Goal: Task Accomplishment & Management: Use online tool/utility

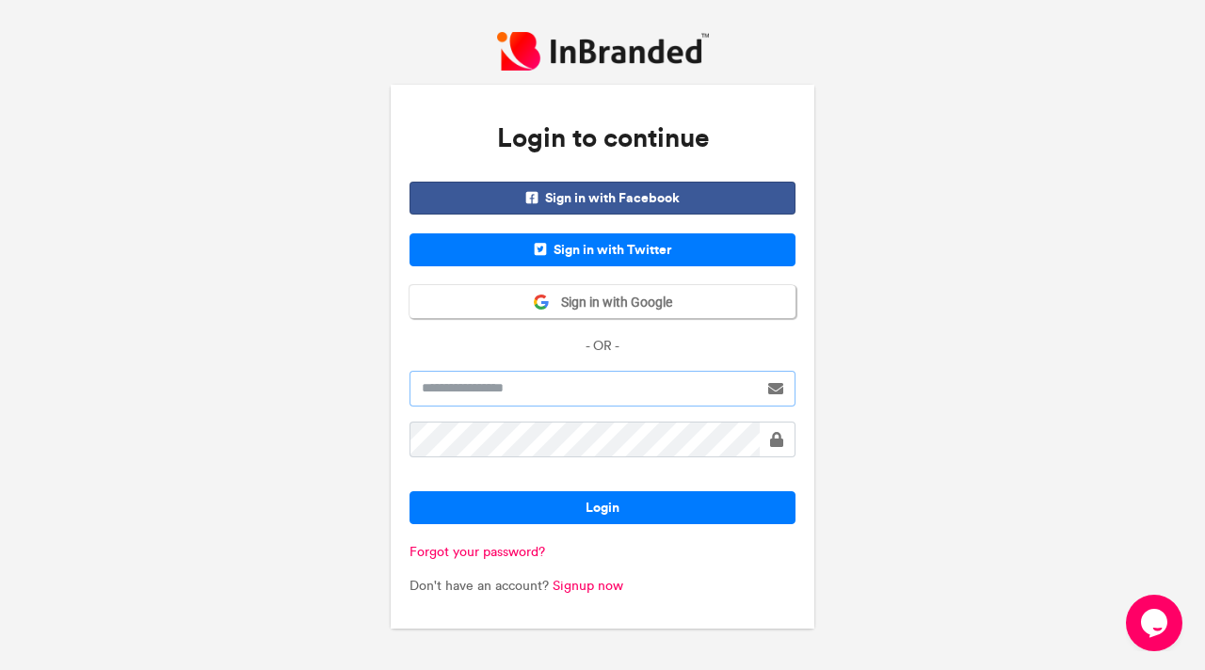
click at [507, 387] on input "text" at bounding box center [584, 389] width 348 height 36
type input "**********"
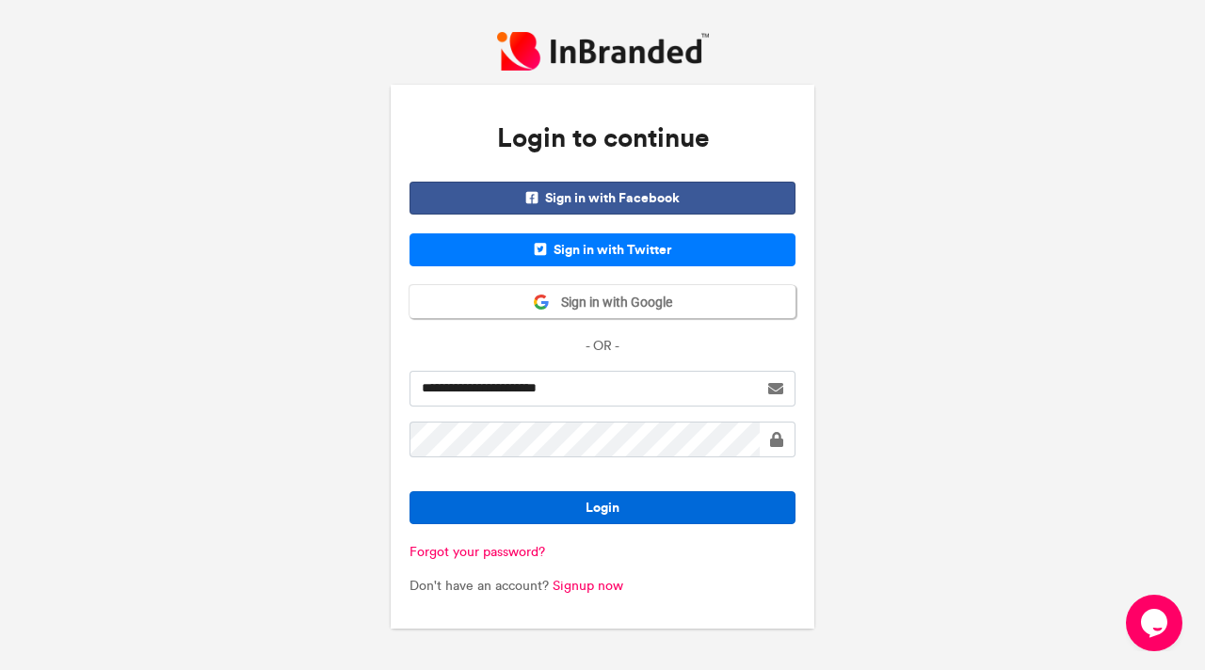
click at [587, 500] on button "Login" at bounding box center [603, 507] width 386 height 33
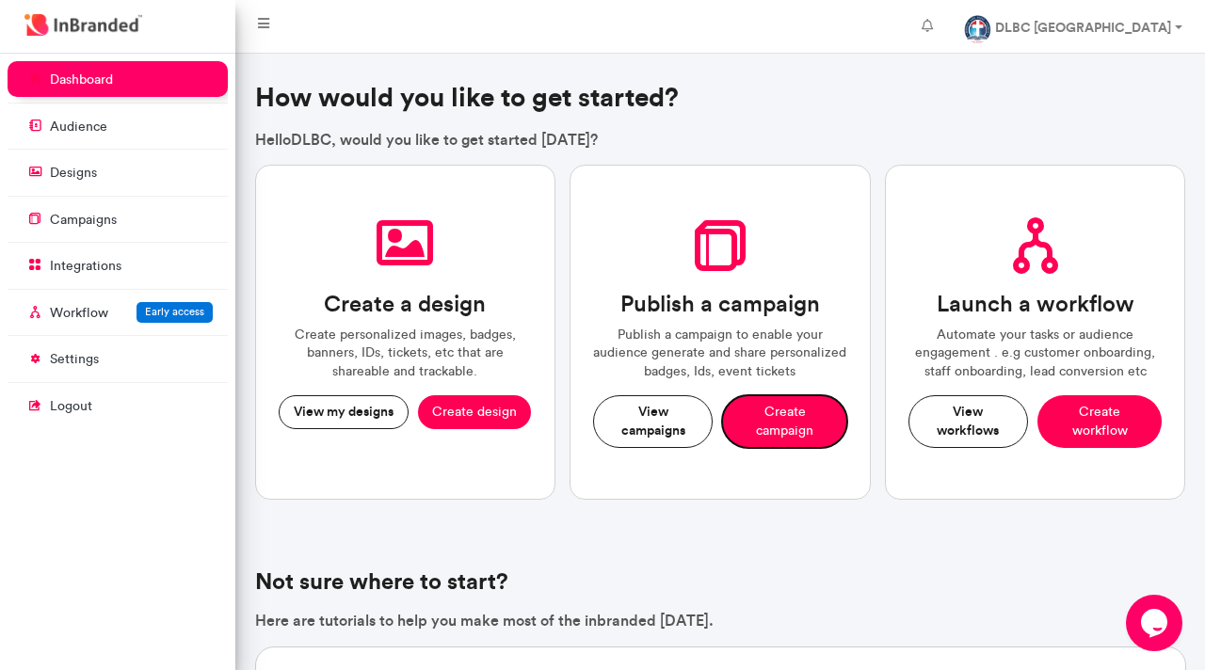
click at [787, 424] on button "Create campaign" at bounding box center [784, 421] width 125 height 52
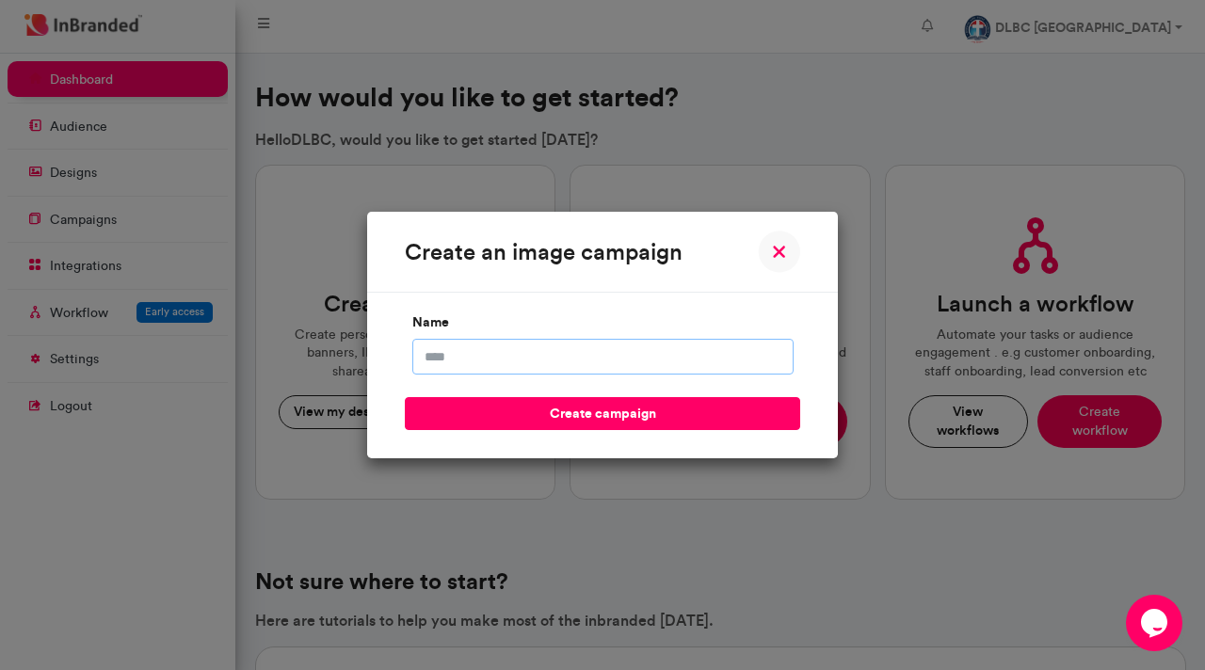
click at [546, 361] on input "name" at bounding box center [602, 357] width 381 height 36
type input "*"
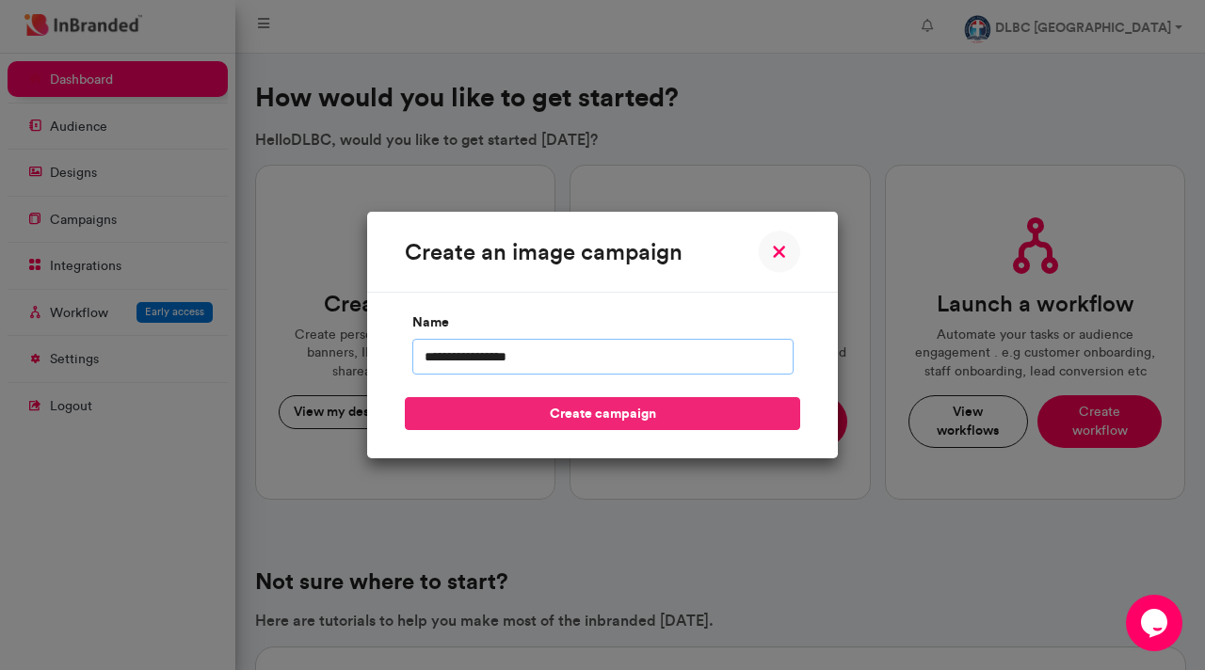
type input "**********"
click at [576, 416] on button "create campaign" at bounding box center [602, 413] width 395 height 33
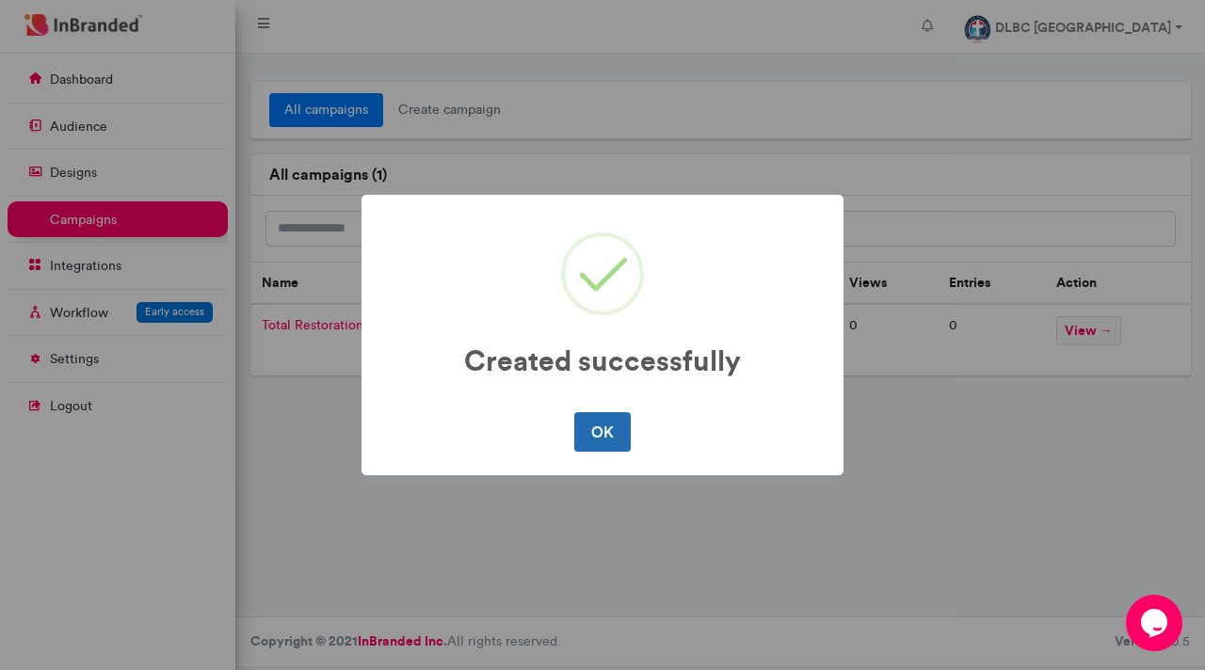
click at [604, 435] on button "OK" at bounding box center [602, 432] width 56 height 40
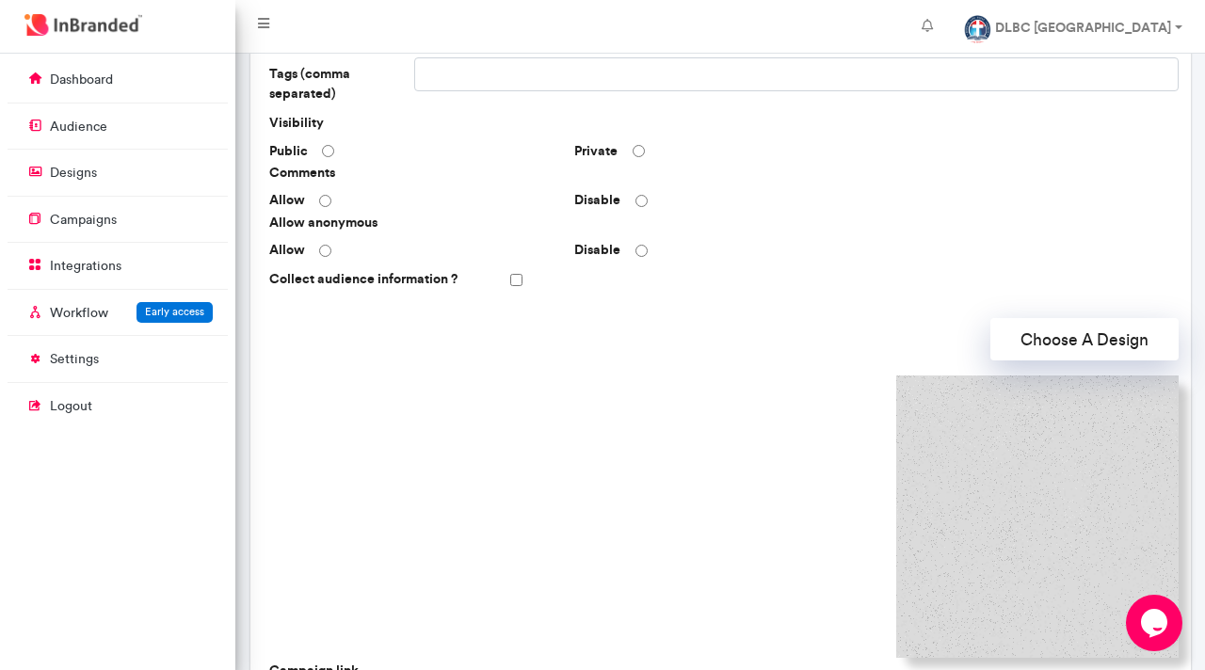
scroll to position [341, 0]
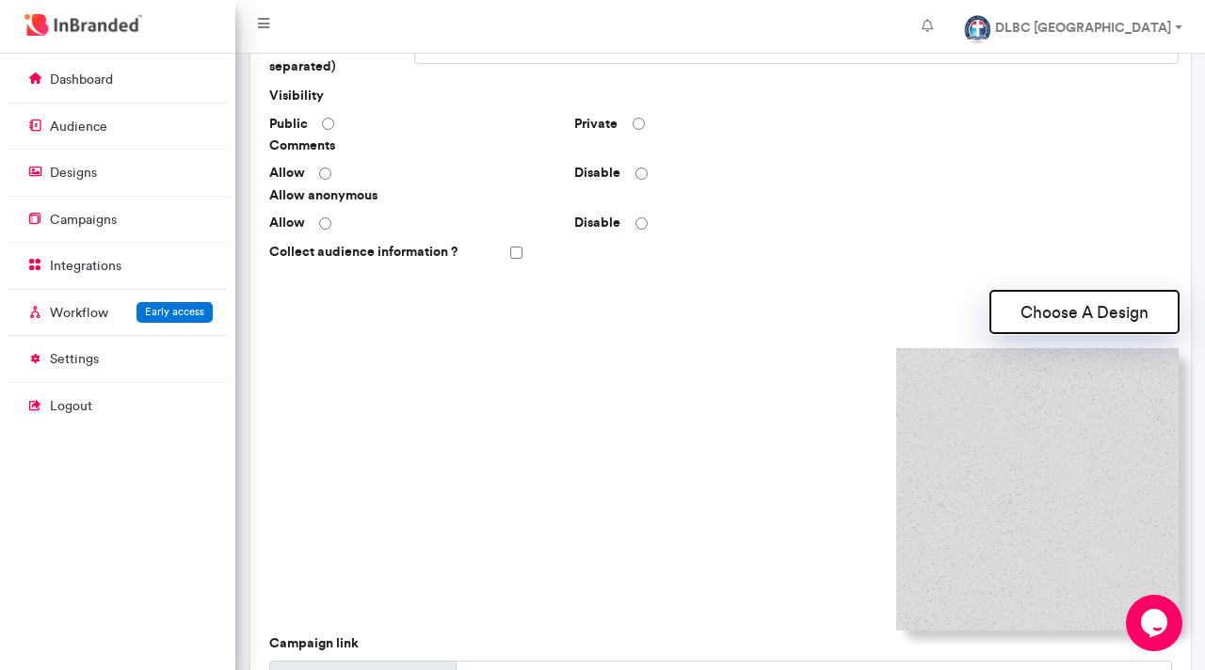
click at [1051, 316] on button "Choose A Design" at bounding box center [1084, 312] width 188 height 42
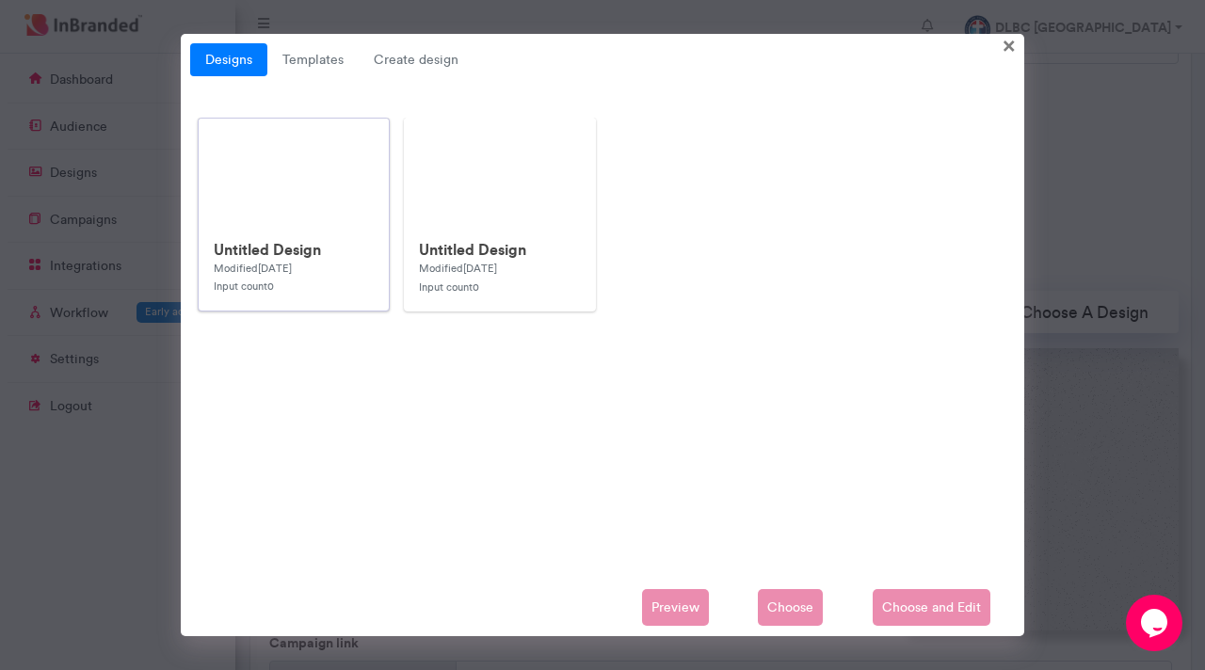
click at [323, 236] on div "Untitled Design Modified 1 week ago Input count 0" at bounding box center [294, 268] width 190 height 85
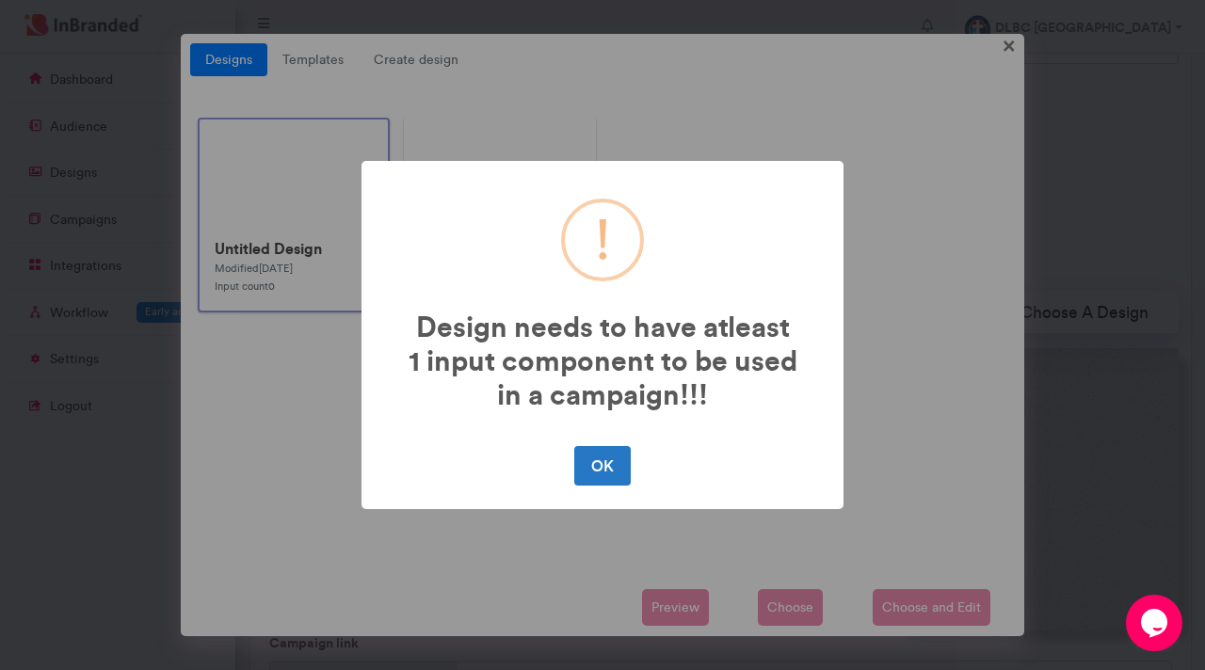
click at [330, 414] on div "! Design needs to have atleast 1 input component to be used in a campaign!!! × …" at bounding box center [602, 335] width 1205 height 670
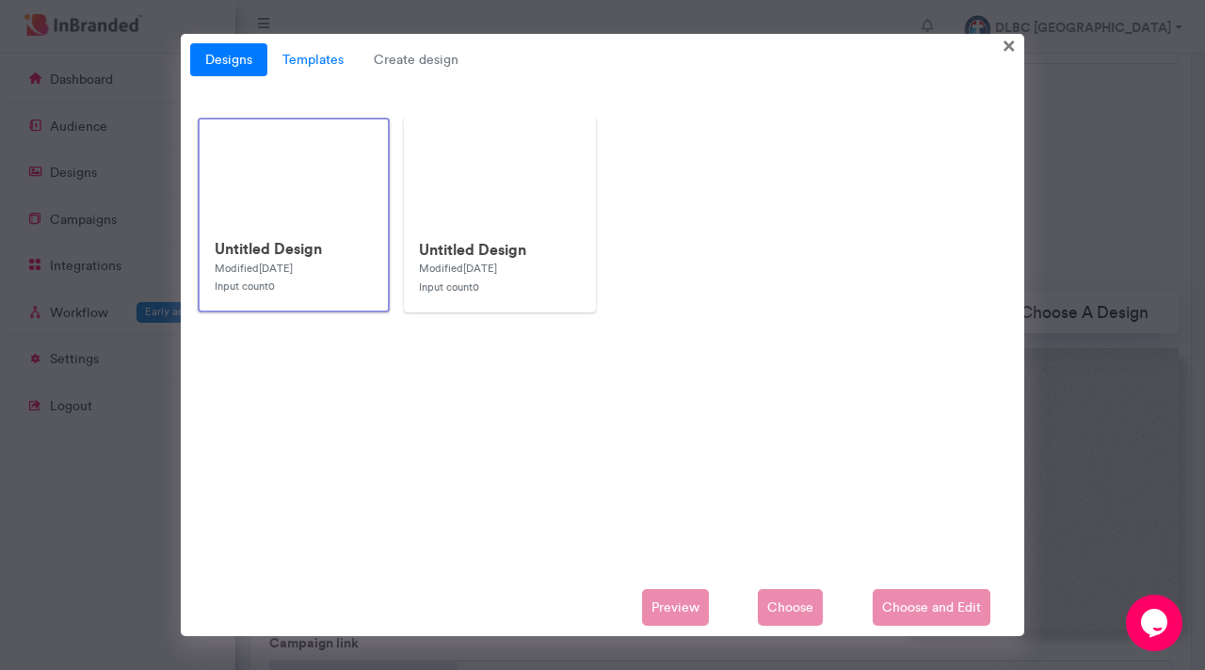
click at [317, 55] on link "Templates" at bounding box center [312, 60] width 91 height 34
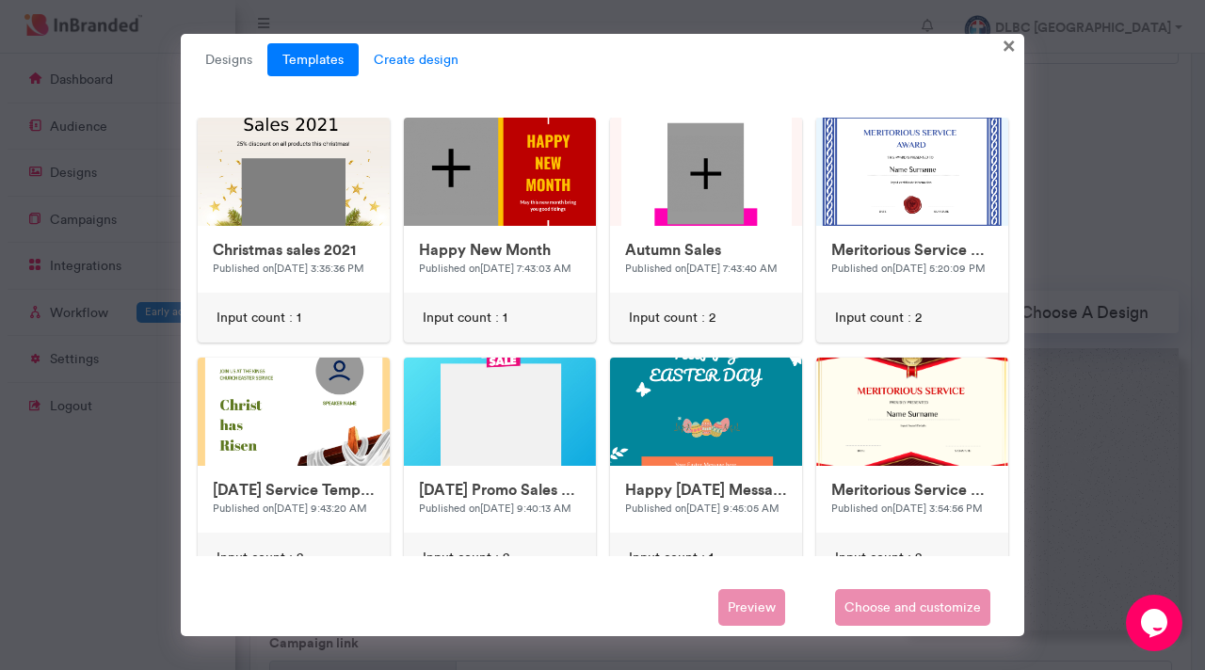
click at [406, 61] on span "Create design" at bounding box center [416, 60] width 115 height 34
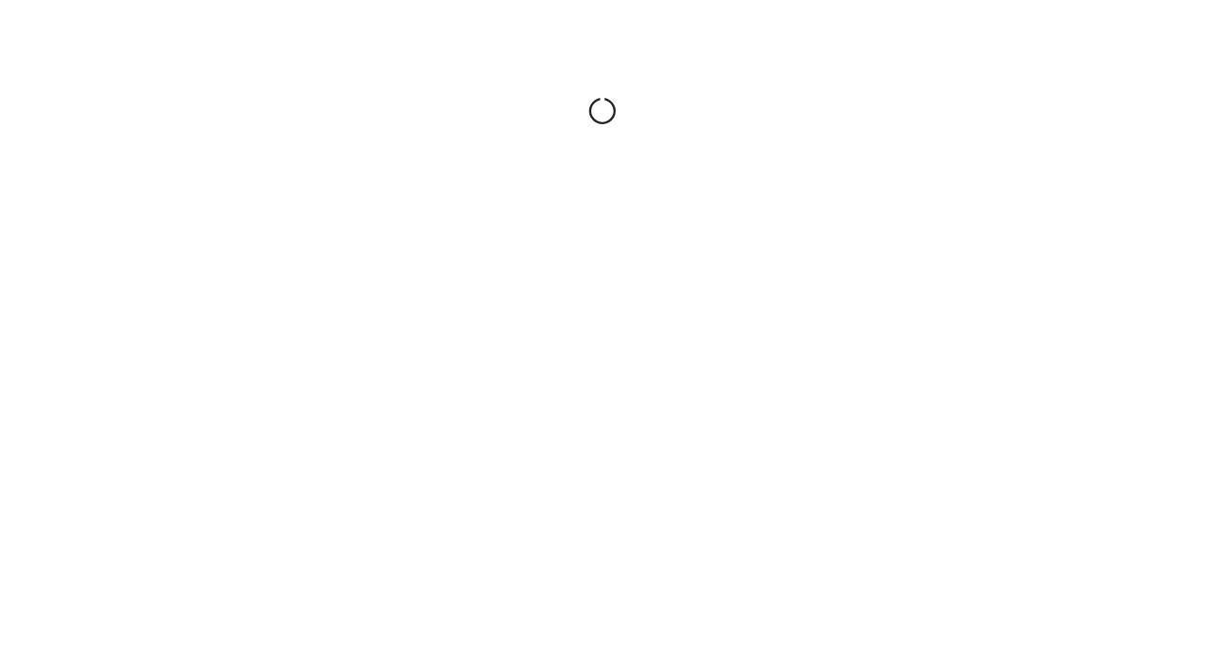
click at [406, 61] on div at bounding box center [602, 112] width 1205 height 224
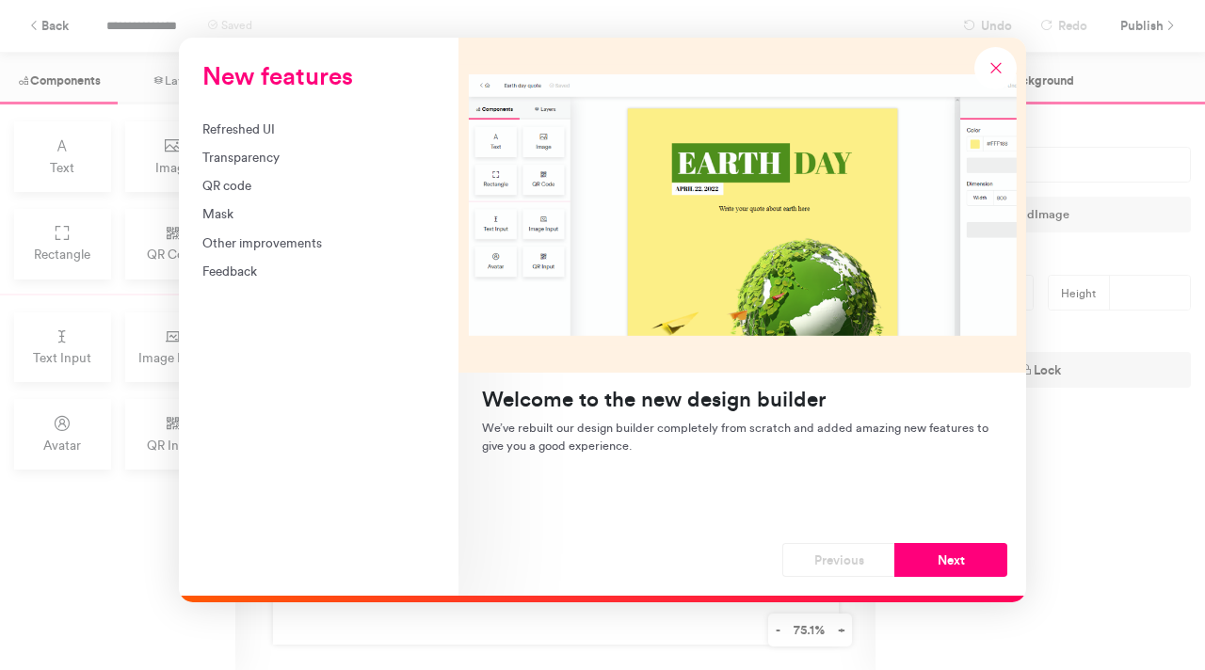
click at [257, 130] on div "Refreshed UI" at bounding box center [318, 129] width 233 height 19
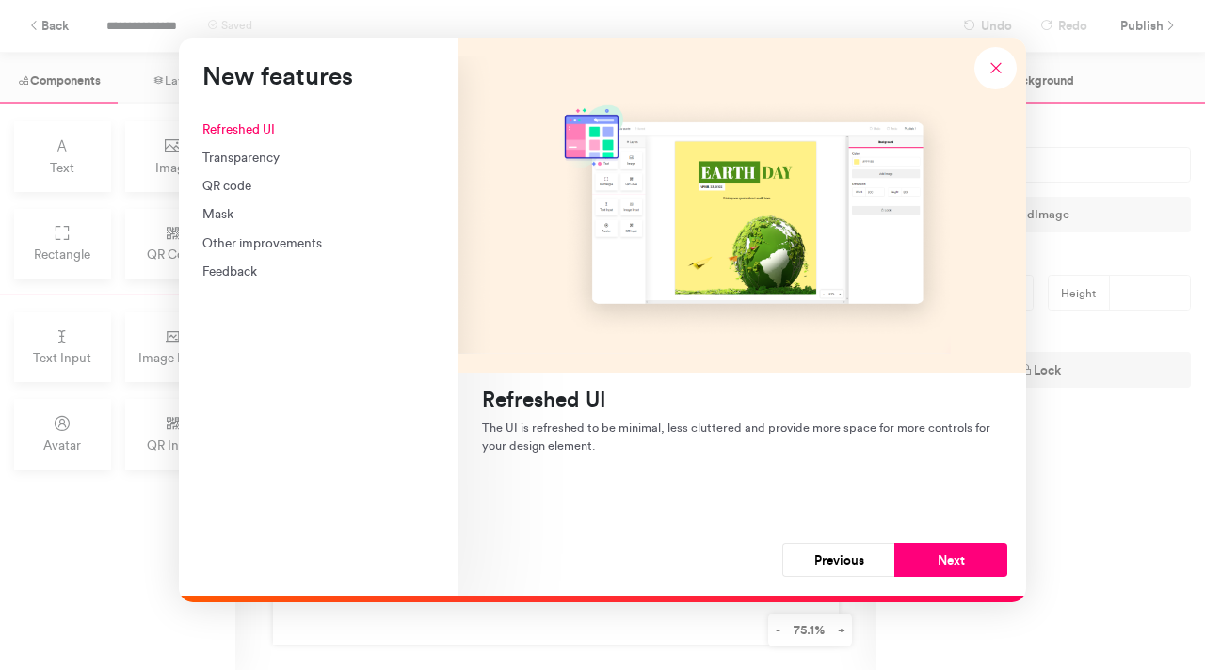
click at [249, 157] on div "Transparency" at bounding box center [318, 157] width 233 height 19
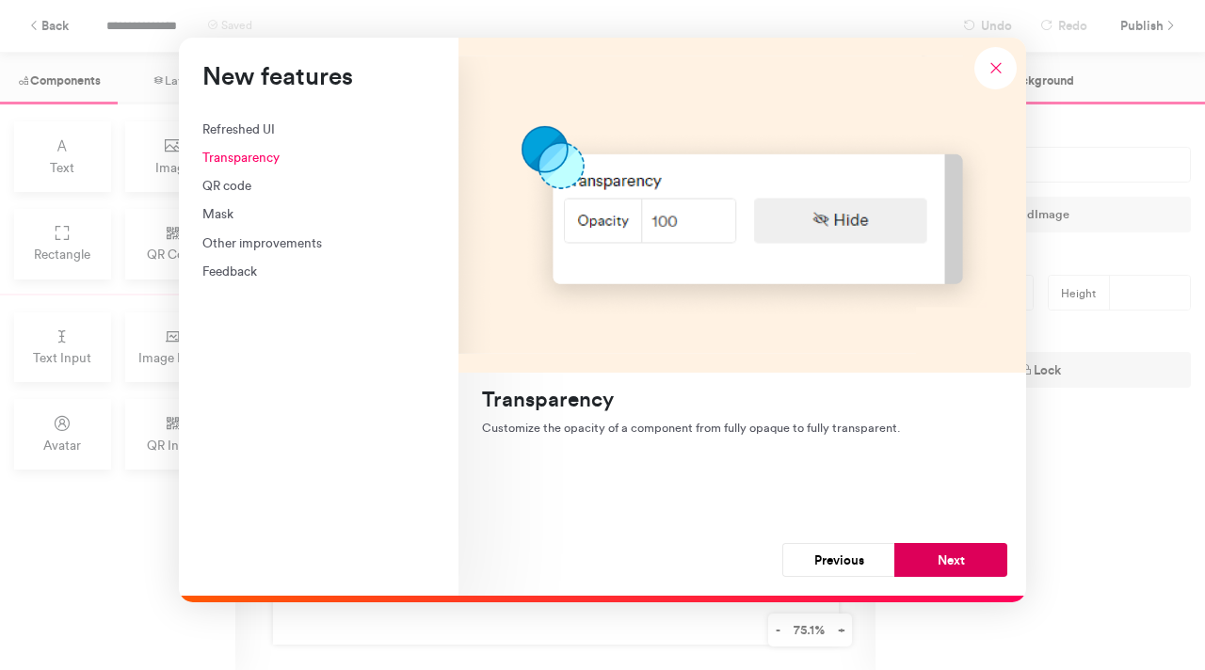
click at [941, 556] on button "Next" at bounding box center [950, 560] width 113 height 34
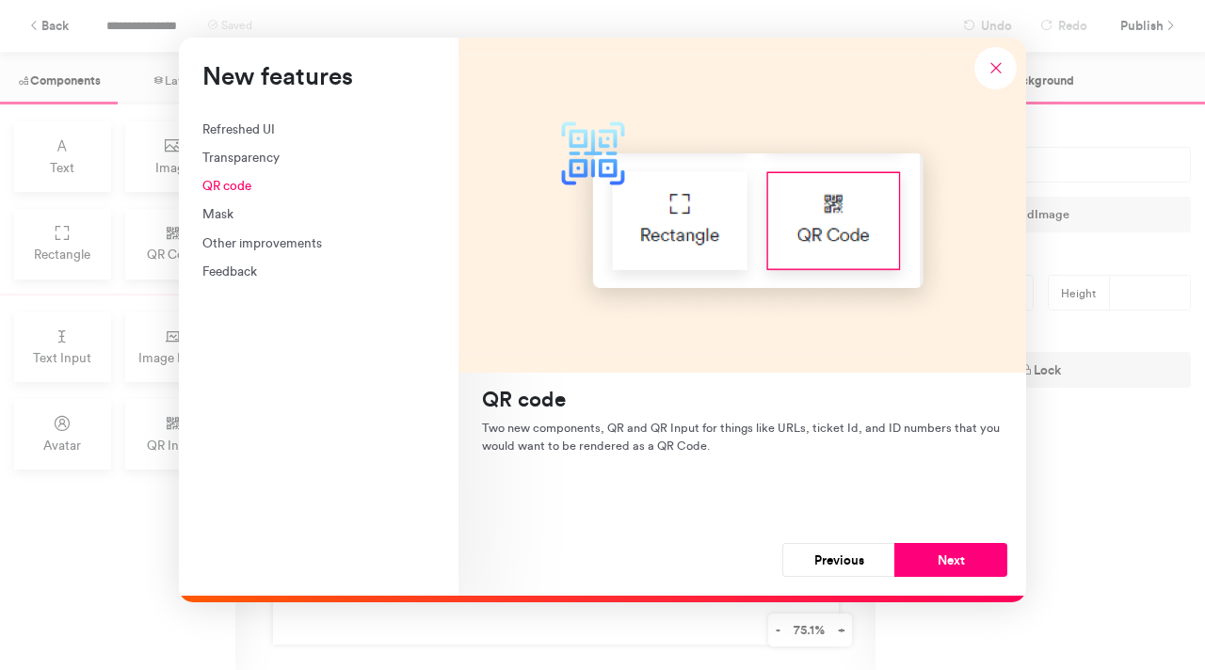
click at [941, 556] on button "Next" at bounding box center [950, 560] width 113 height 34
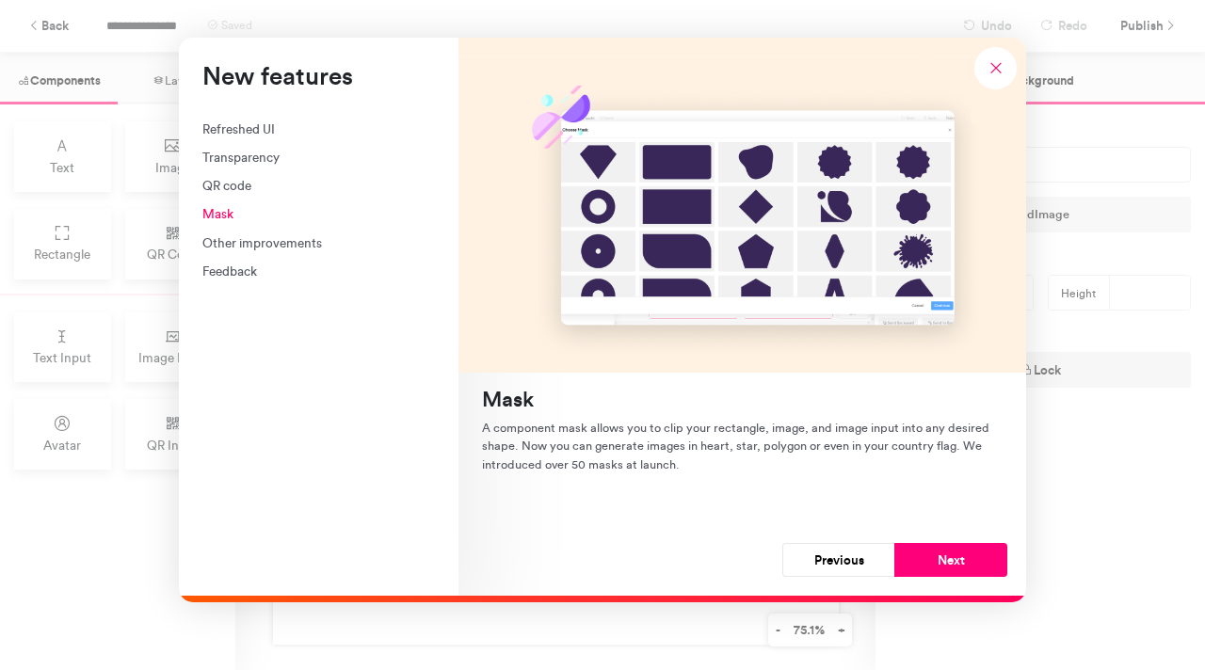
click at [941, 556] on button "Next" at bounding box center [950, 560] width 113 height 34
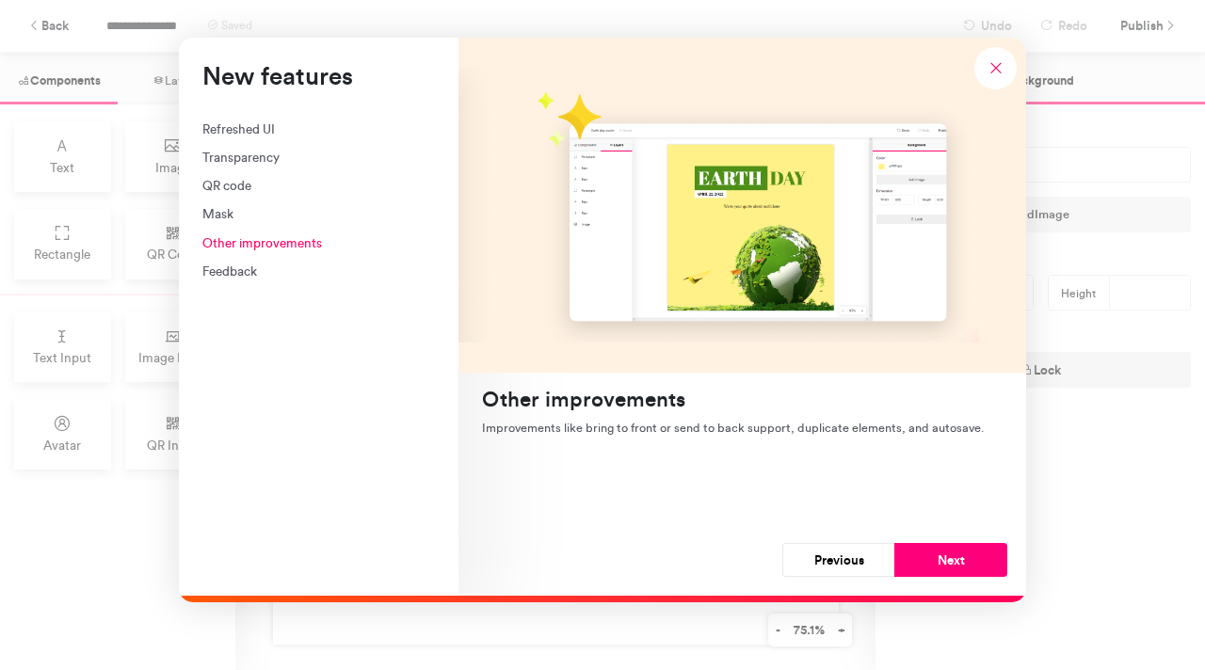
click at [941, 556] on button "Next" at bounding box center [950, 560] width 113 height 34
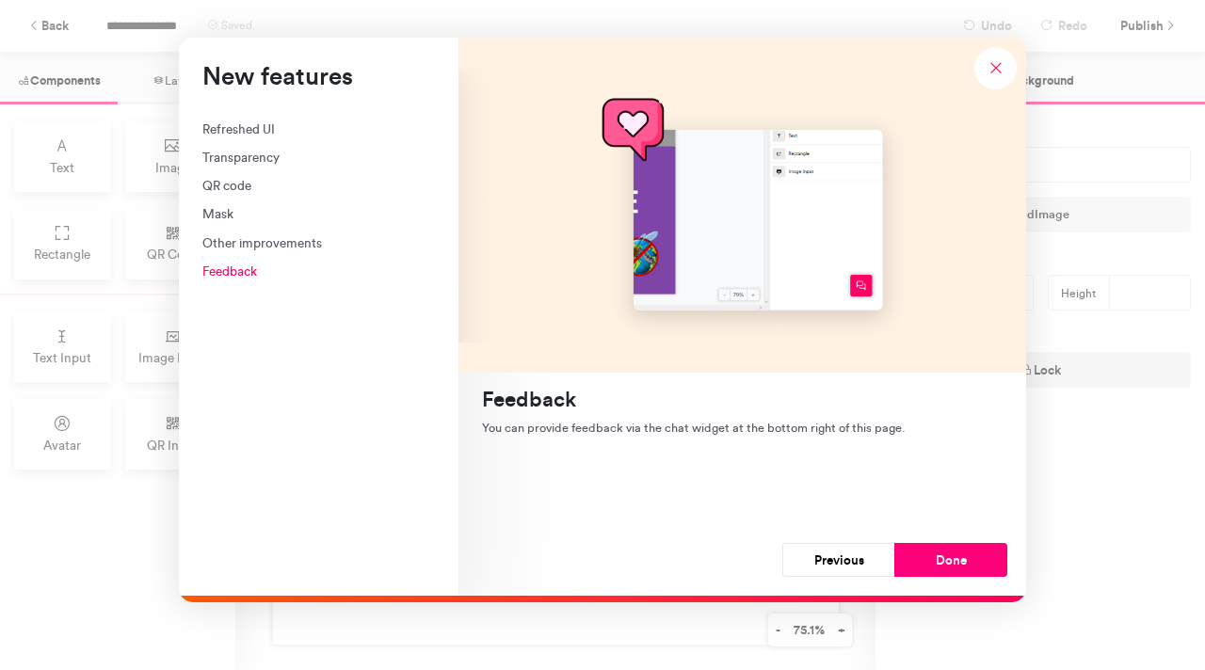
click at [941, 556] on button "Done" at bounding box center [950, 560] width 113 height 34
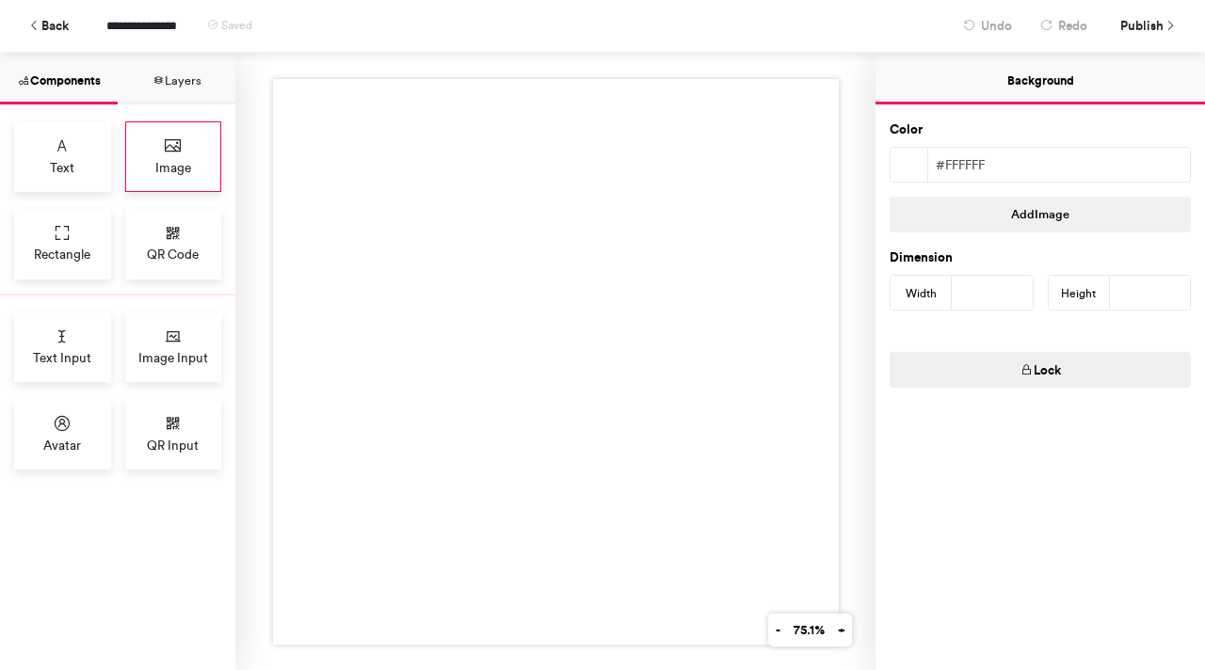
click at [184, 158] on span "Image" at bounding box center [173, 167] width 36 height 19
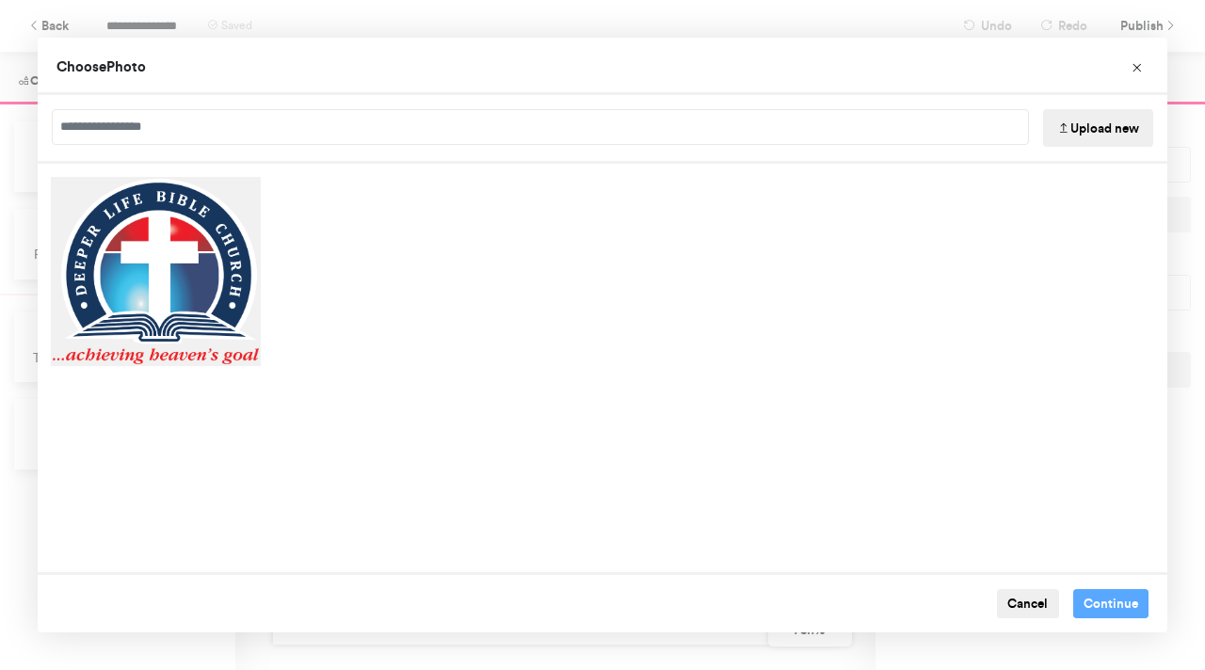
click at [1080, 129] on button "Upload new" at bounding box center [1098, 128] width 110 height 38
click at [1075, 133] on button "Upload new" at bounding box center [1098, 128] width 110 height 38
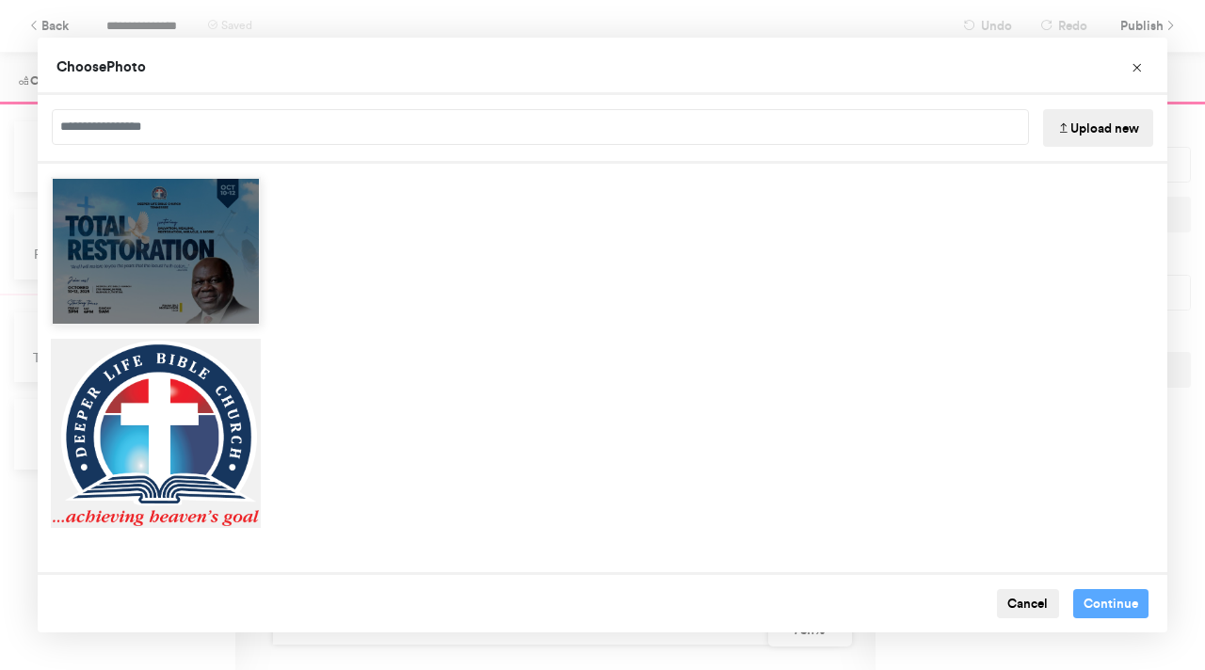
click at [201, 265] on div "Choose Image" at bounding box center [156, 251] width 210 height 149
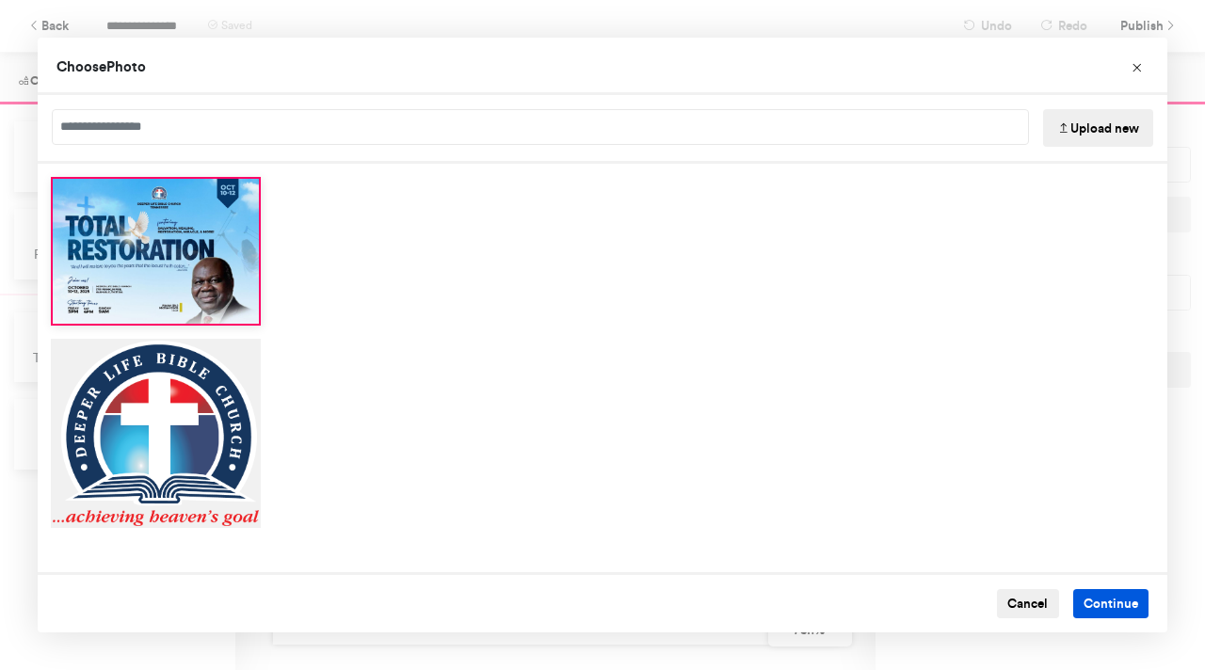
click at [1101, 603] on button "Continue" at bounding box center [1111, 604] width 76 height 30
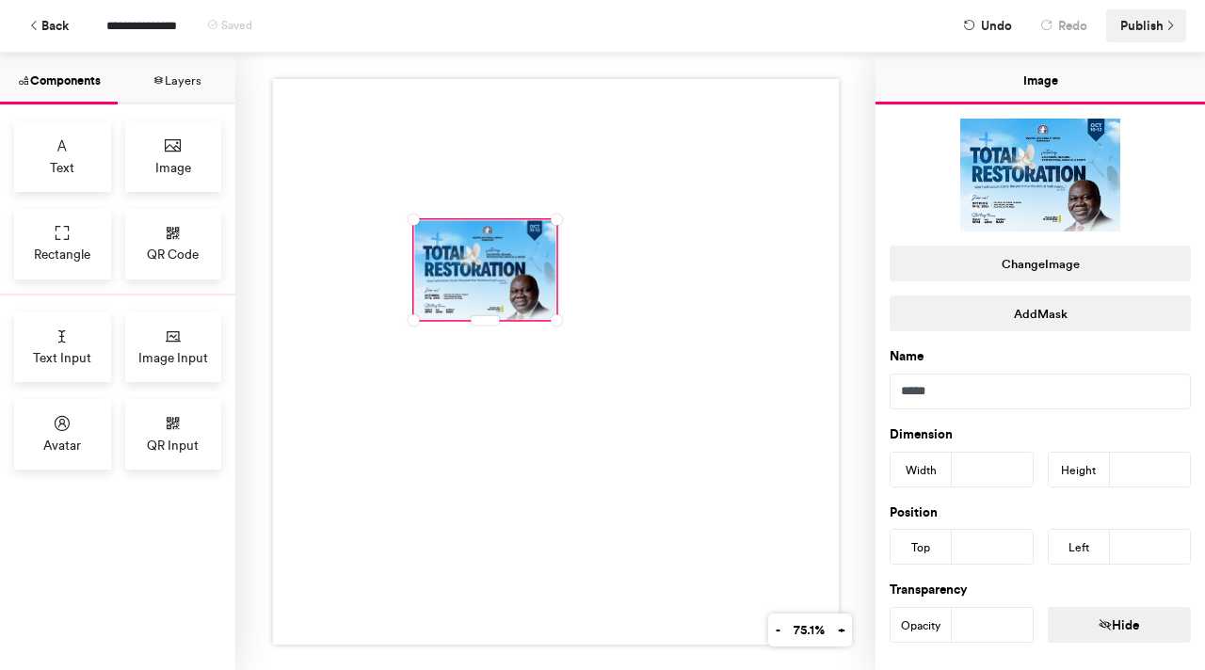
click at [1141, 23] on span "Publish" at bounding box center [1141, 25] width 43 height 33
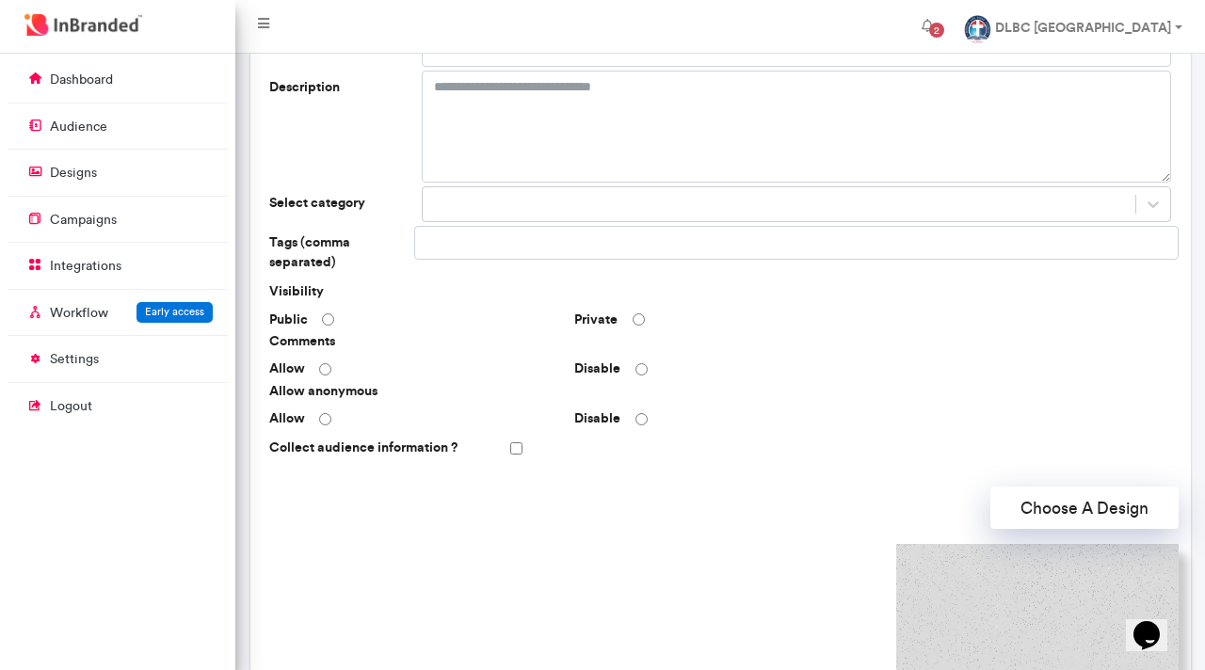
scroll to position [131, 0]
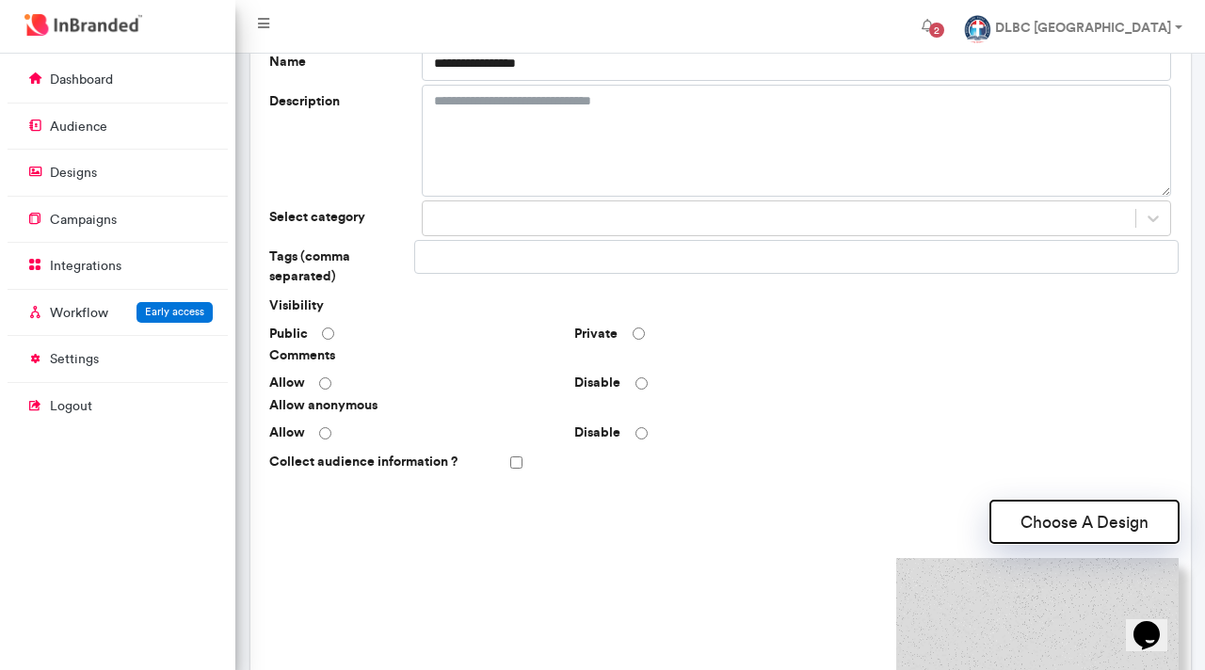
click at [1088, 523] on button "Choose A Design" at bounding box center [1084, 522] width 188 height 42
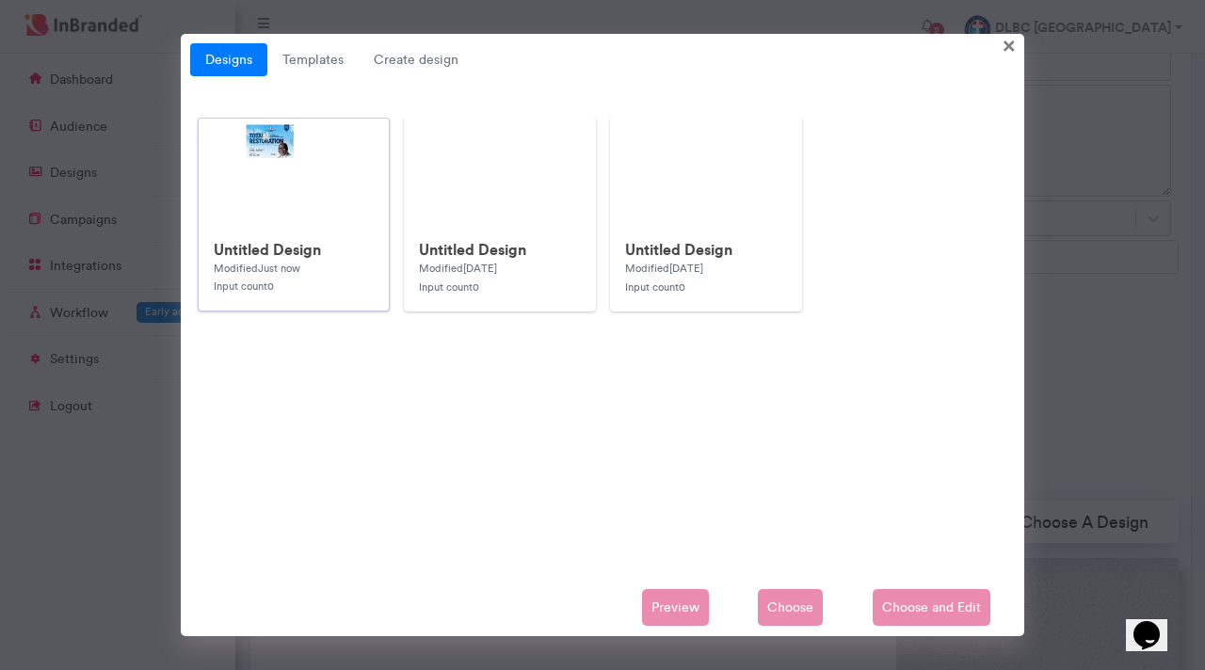
click at [277, 142] on img at bounding box center [575, 495] width 753 height 753
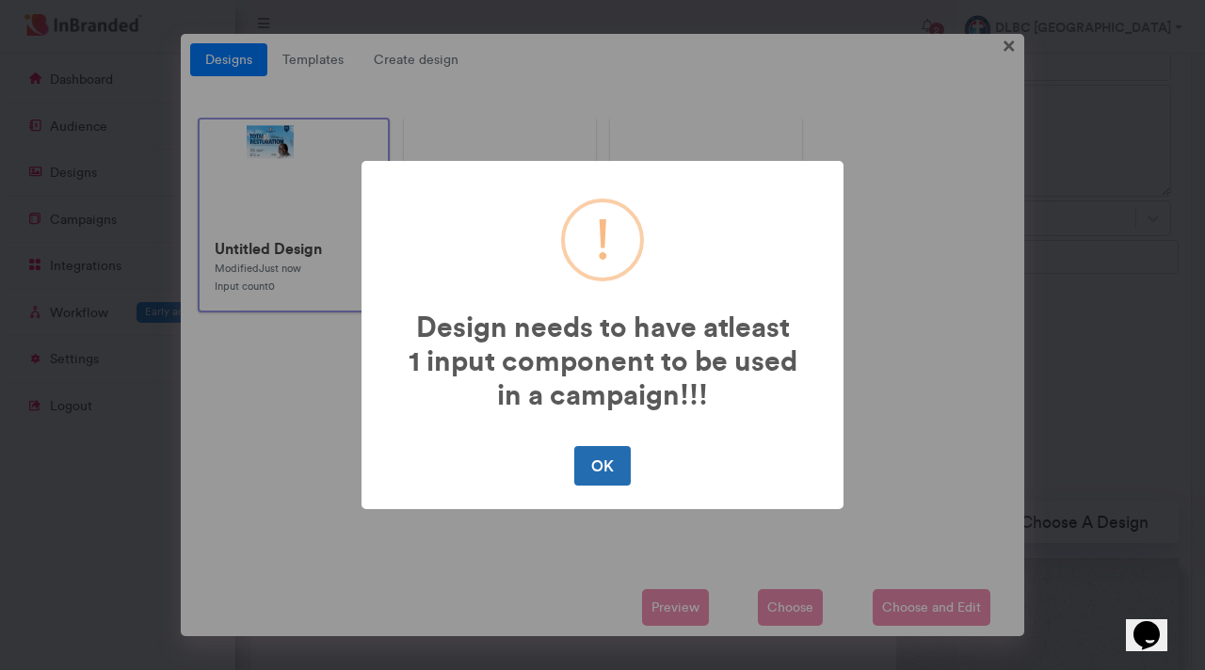
click at [603, 468] on button "OK" at bounding box center [602, 466] width 56 height 40
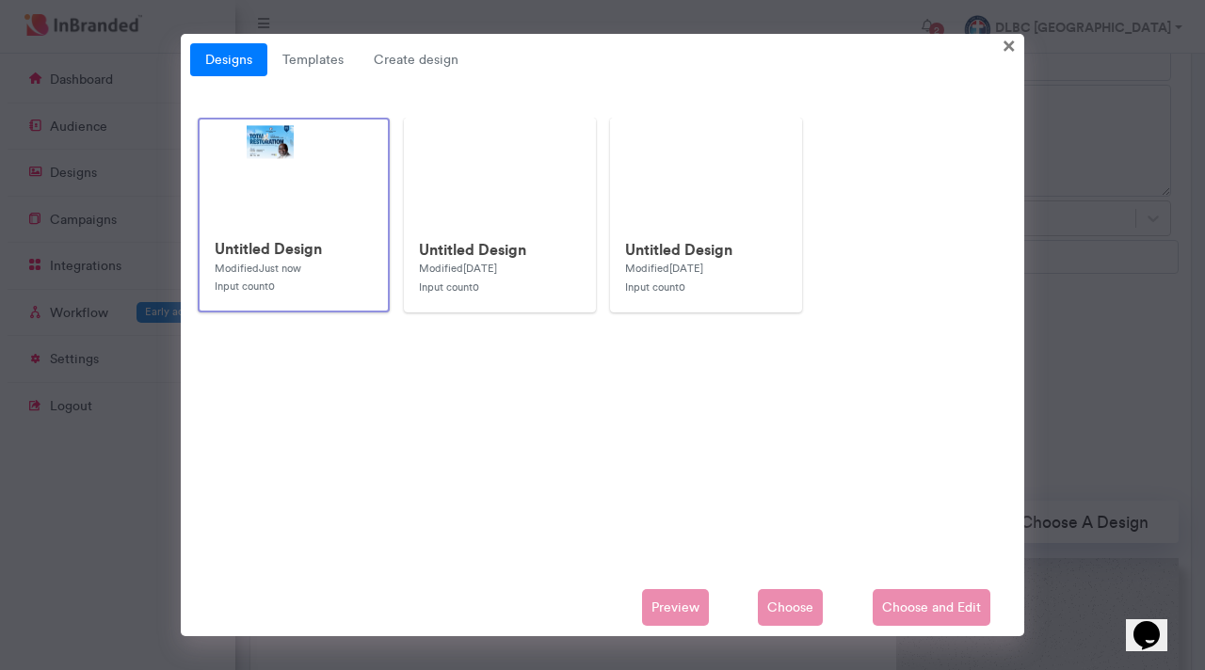
click at [263, 143] on img at bounding box center [576, 496] width 753 height 753
click at [263, 143] on img at bounding box center [575, 495] width 753 height 753
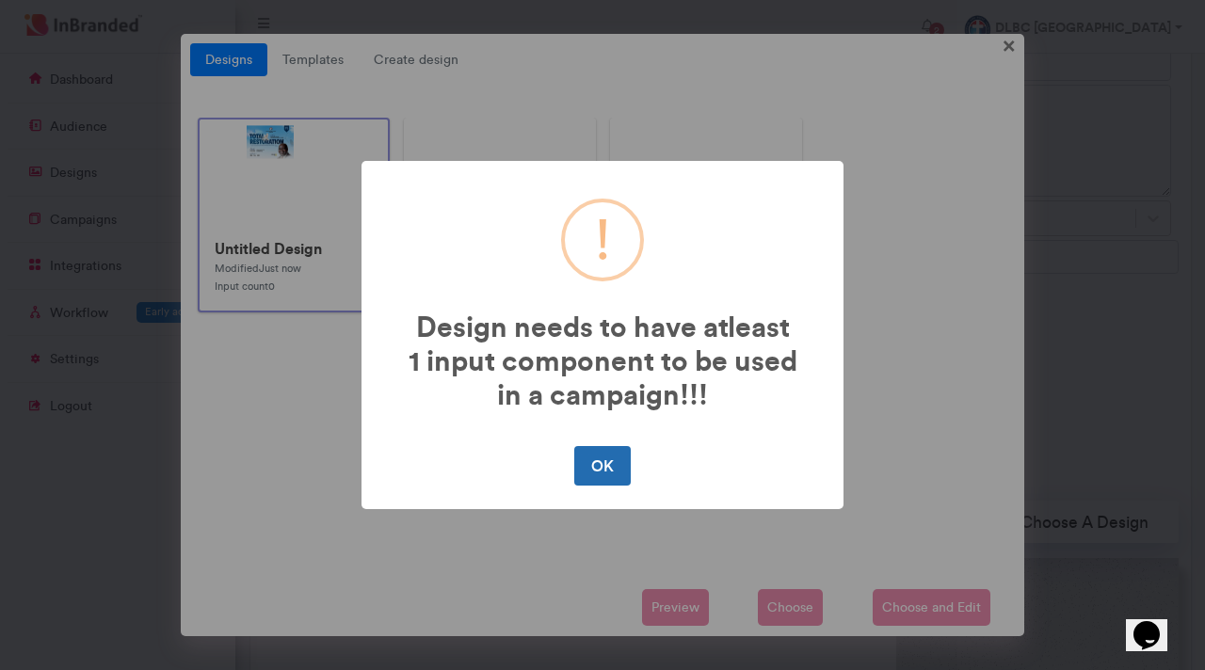
click at [599, 464] on button "OK" at bounding box center [602, 466] width 56 height 40
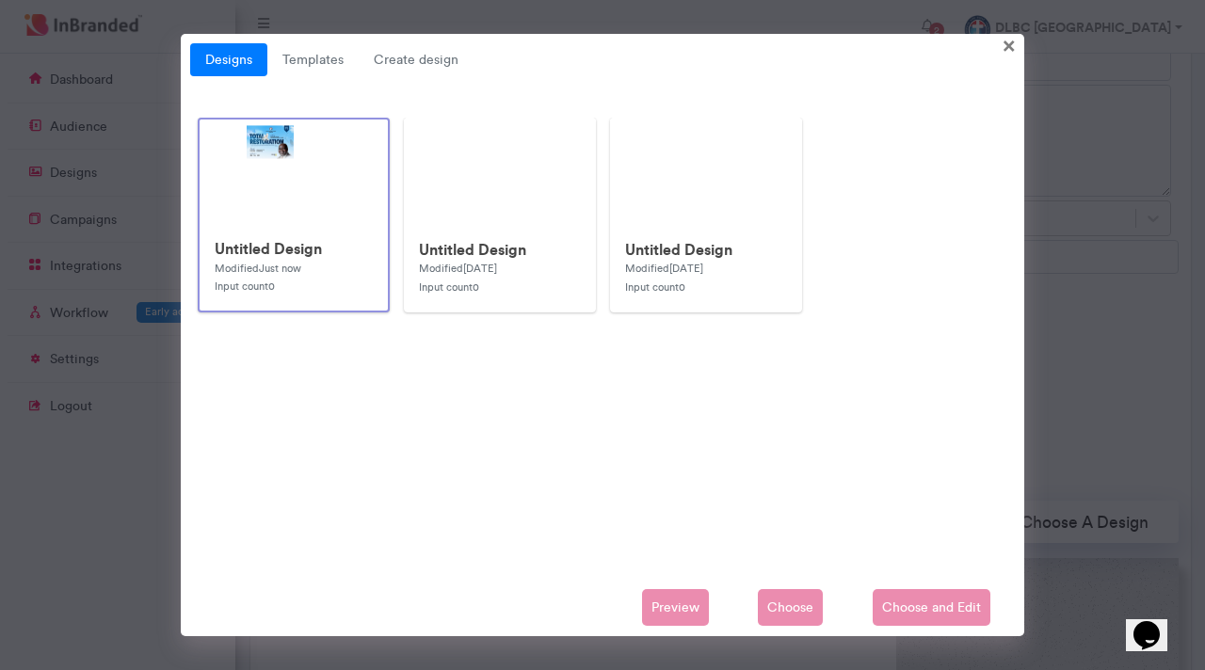
click at [252, 249] on h6 "Untitled Design" at bounding box center [294, 249] width 158 height 18
click at [252, 249] on h6 "Untitled Design" at bounding box center [294, 250] width 160 height 18
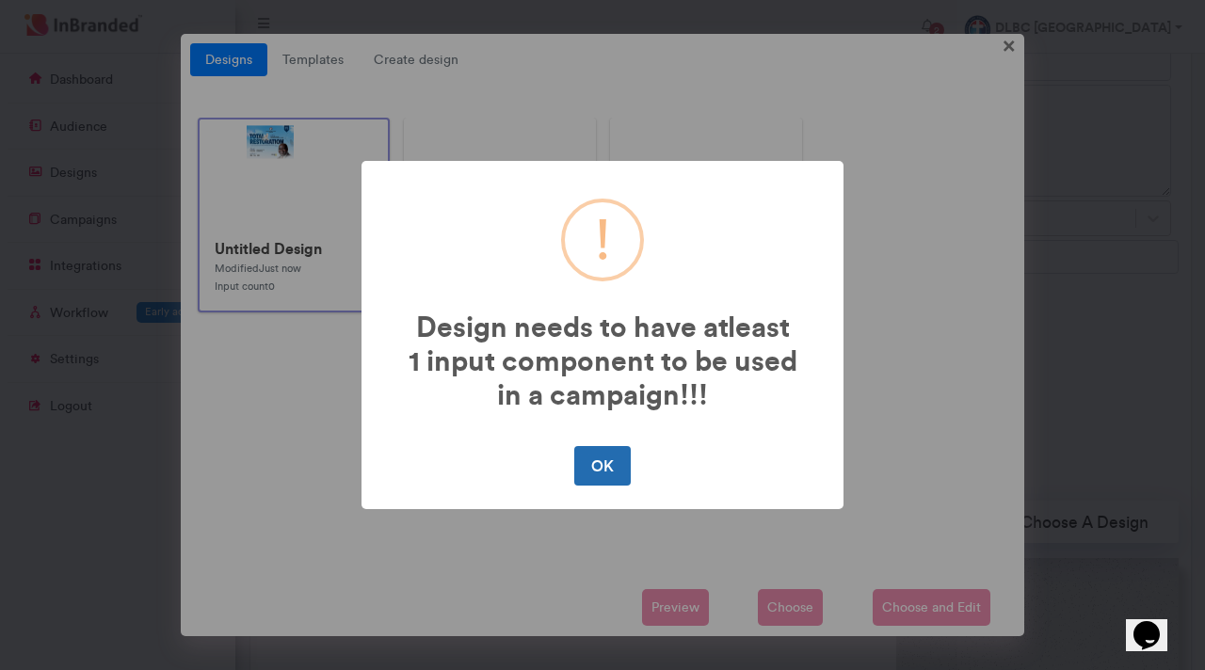
click at [603, 461] on button "OK" at bounding box center [602, 466] width 56 height 40
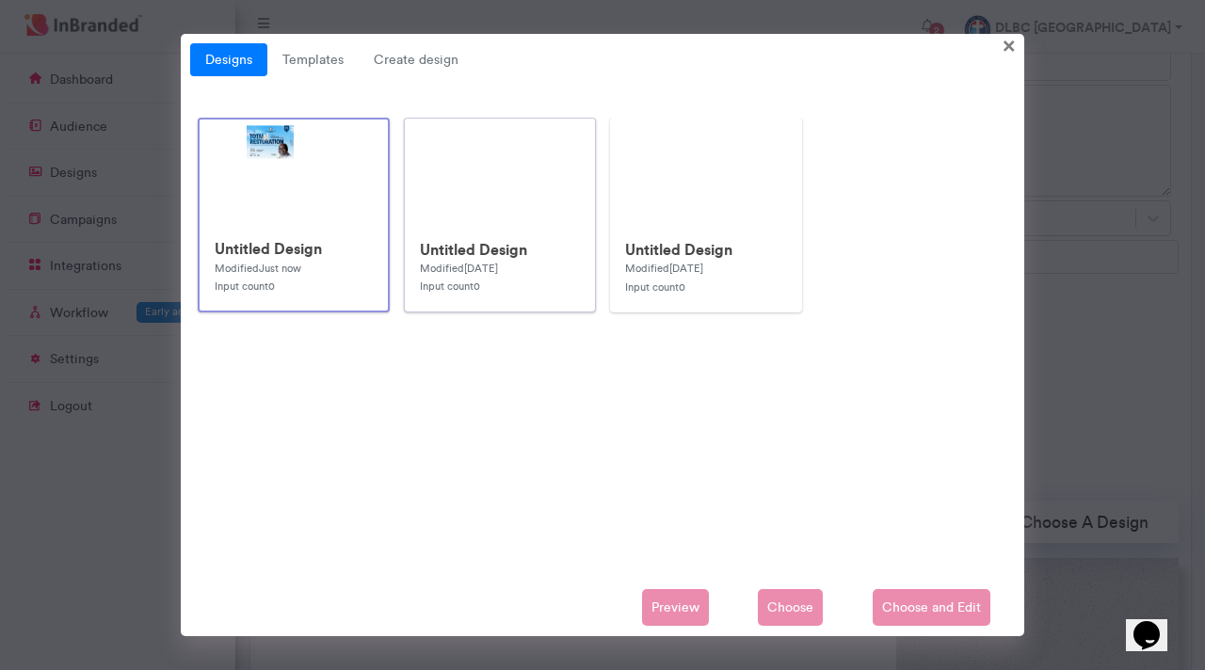
click at [464, 252] on h6 "Untitled Design" at bounding box center [500, 250] width 160 height 18
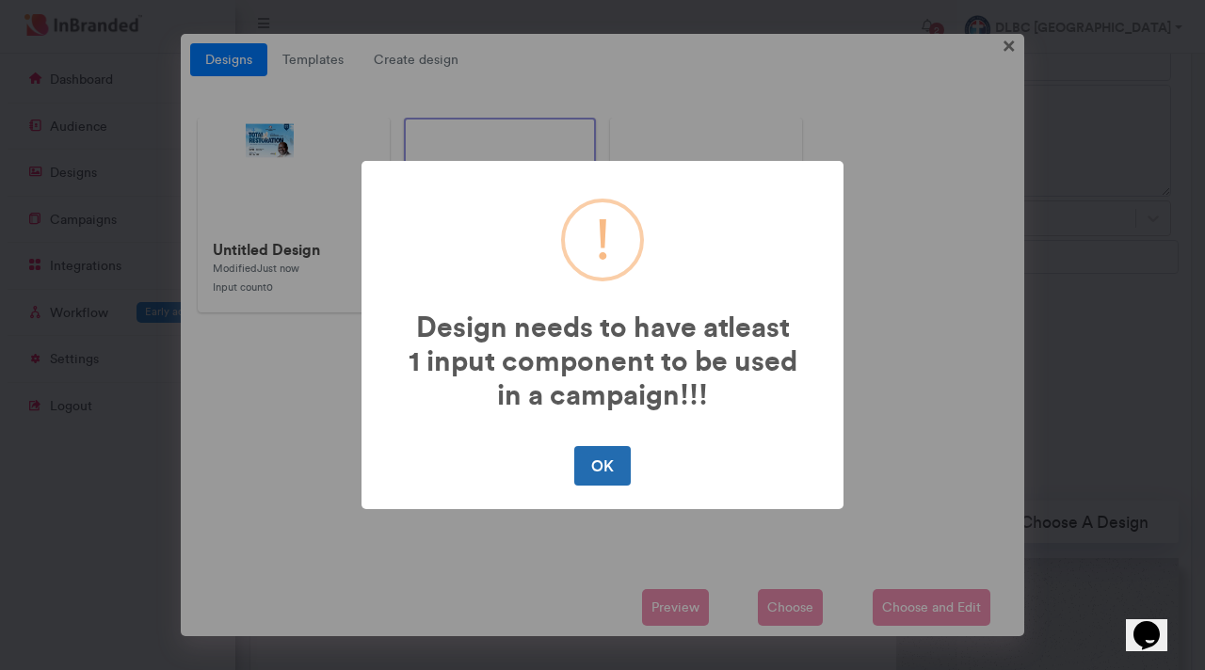
click at [590, 472] on button "OK" at bounding box center [602, 466] width 56 height 40
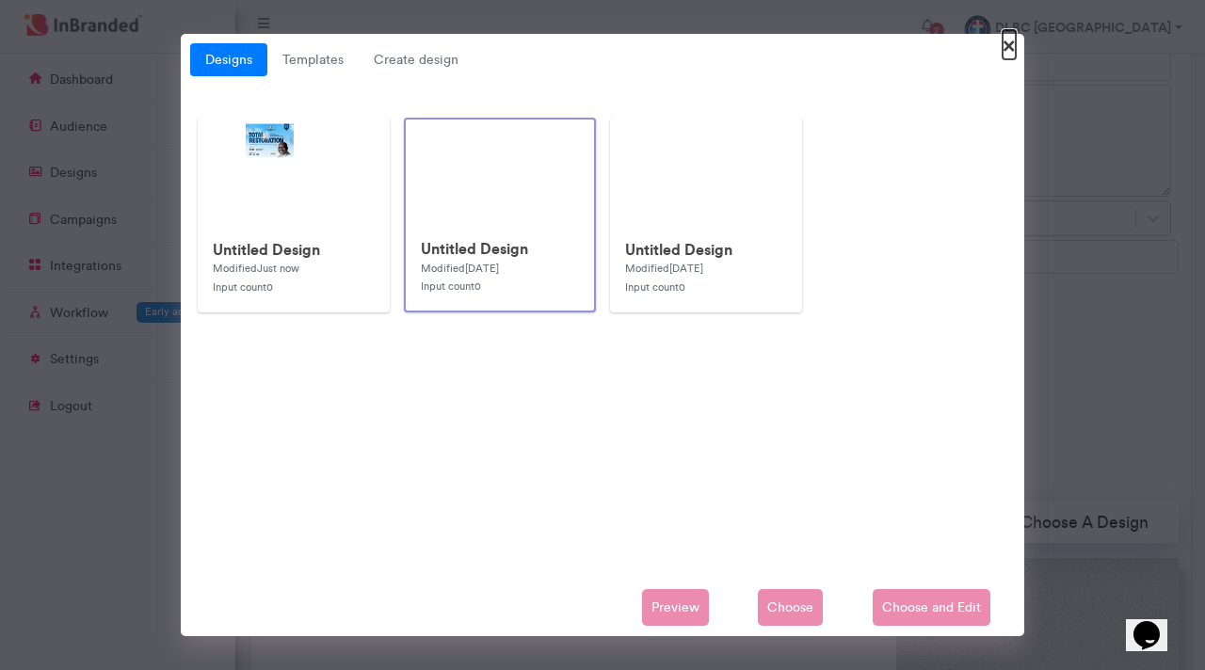
click at [1010, 46] on span "×" at bounding box center [1009, 44] width 13 height 29
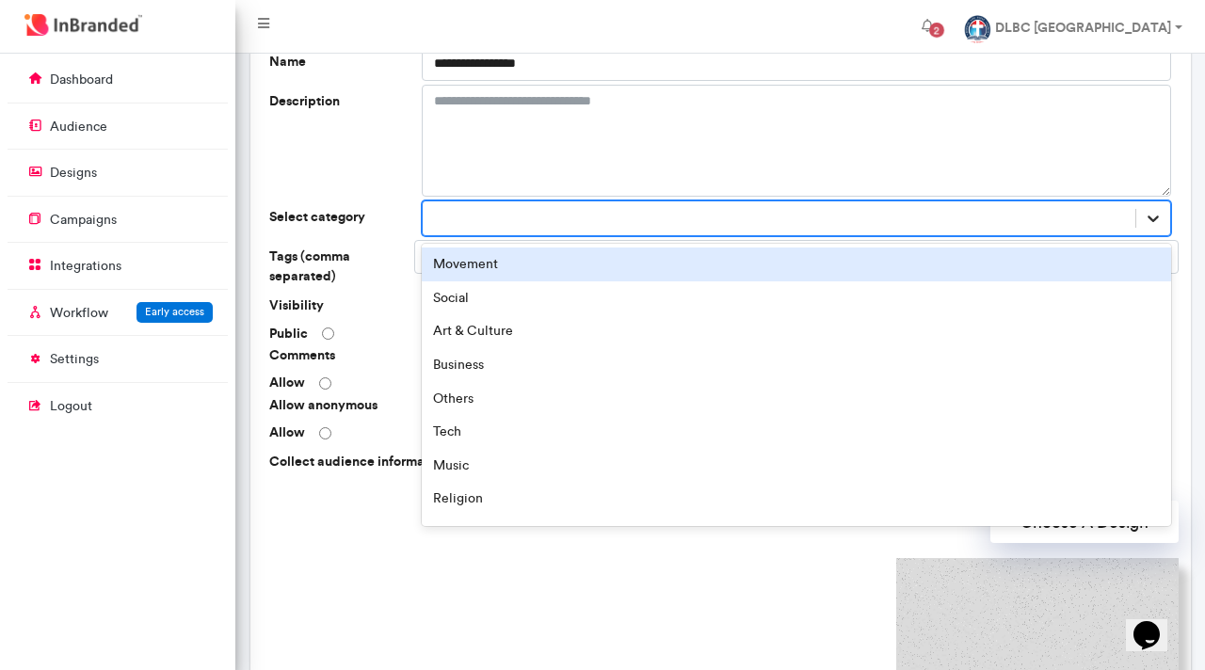
click at [1150, 222] on icon at bounding box center [1153, 218] width 19 height 19
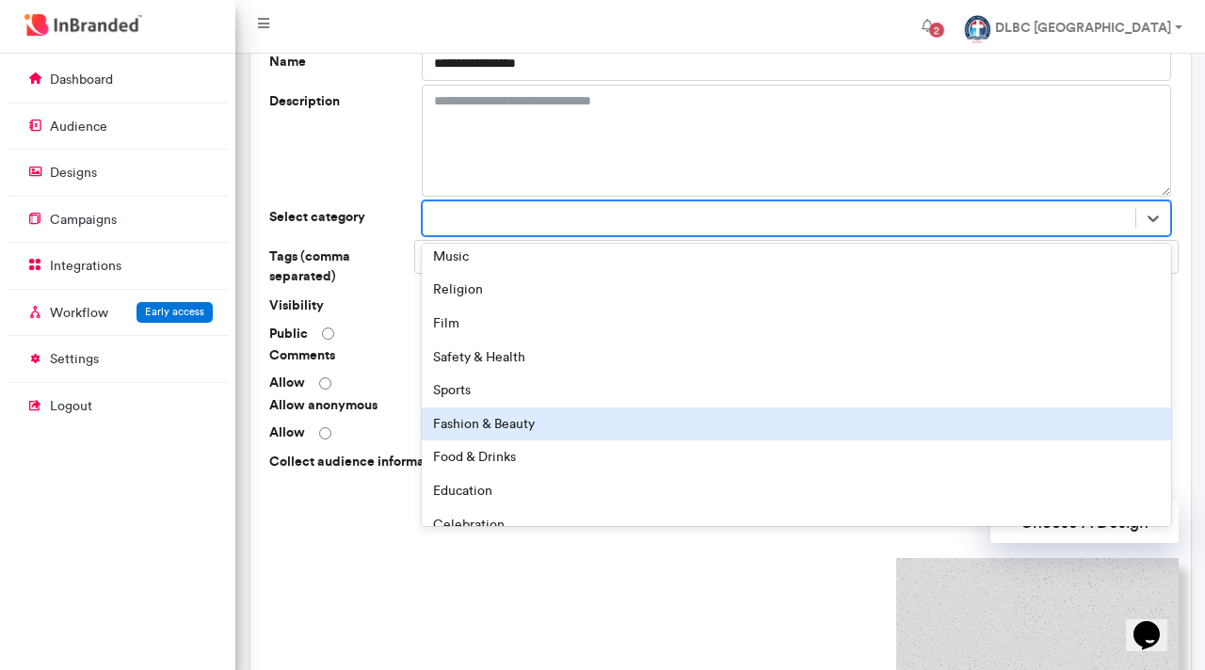
scroll to position [261, 0]
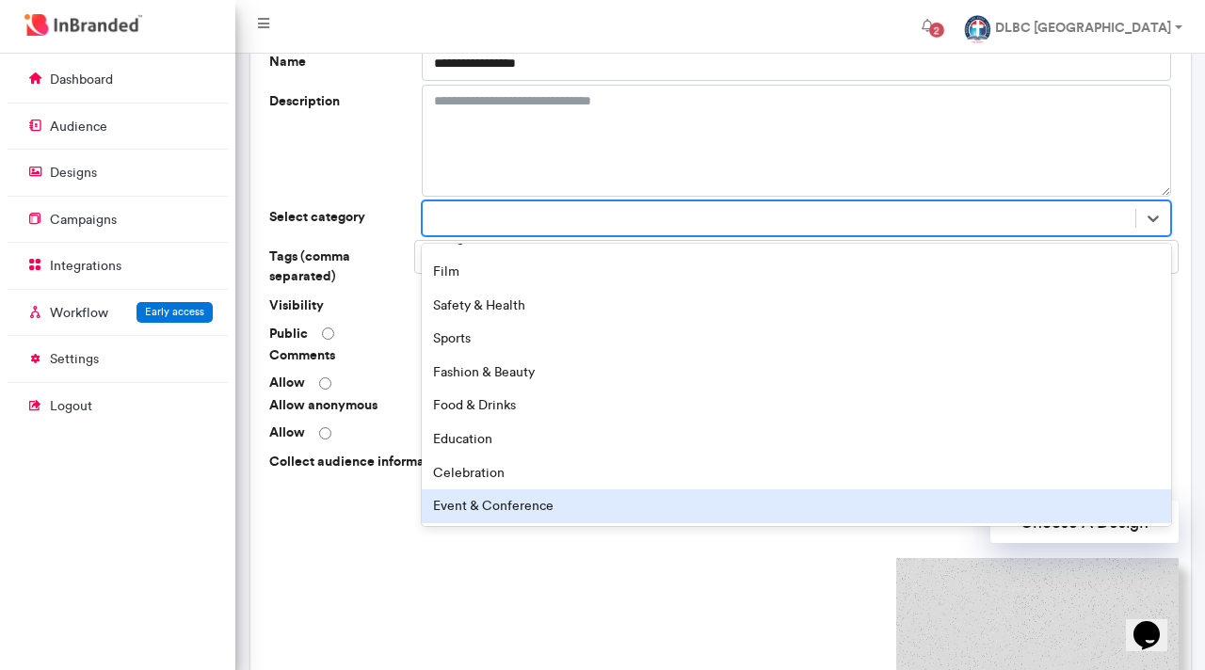
click at [512, 500] on div "Event & Conference" at bounding box center [797, 507] width 750 height 34
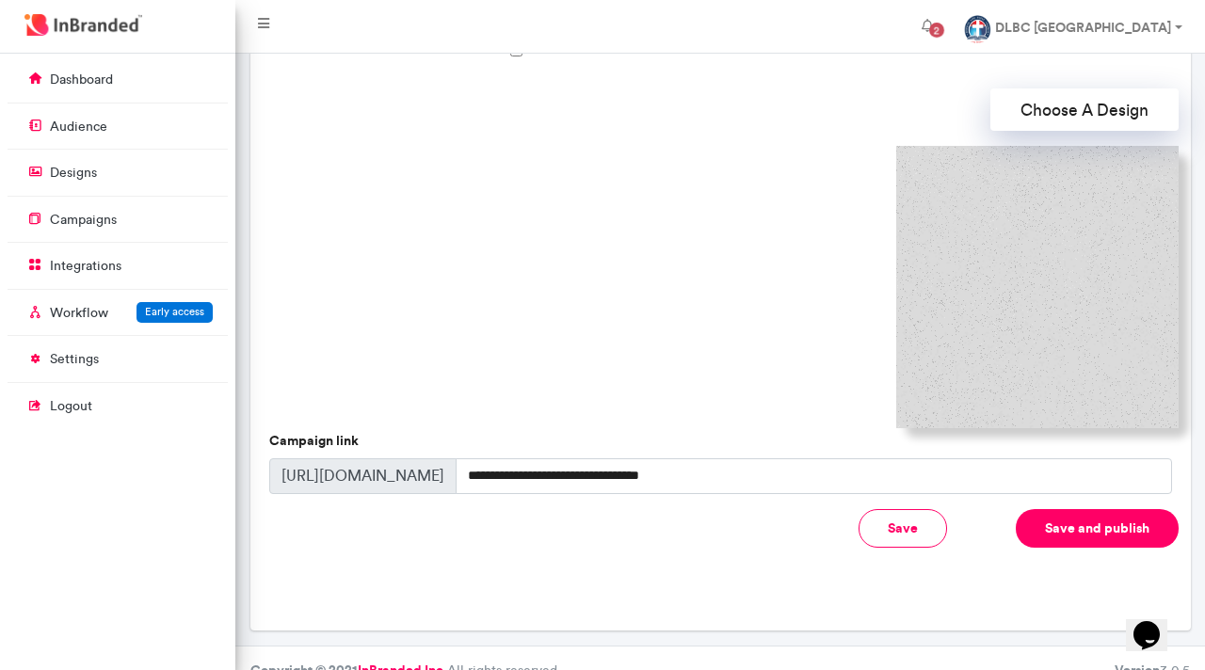
scroll to position [568, 0]
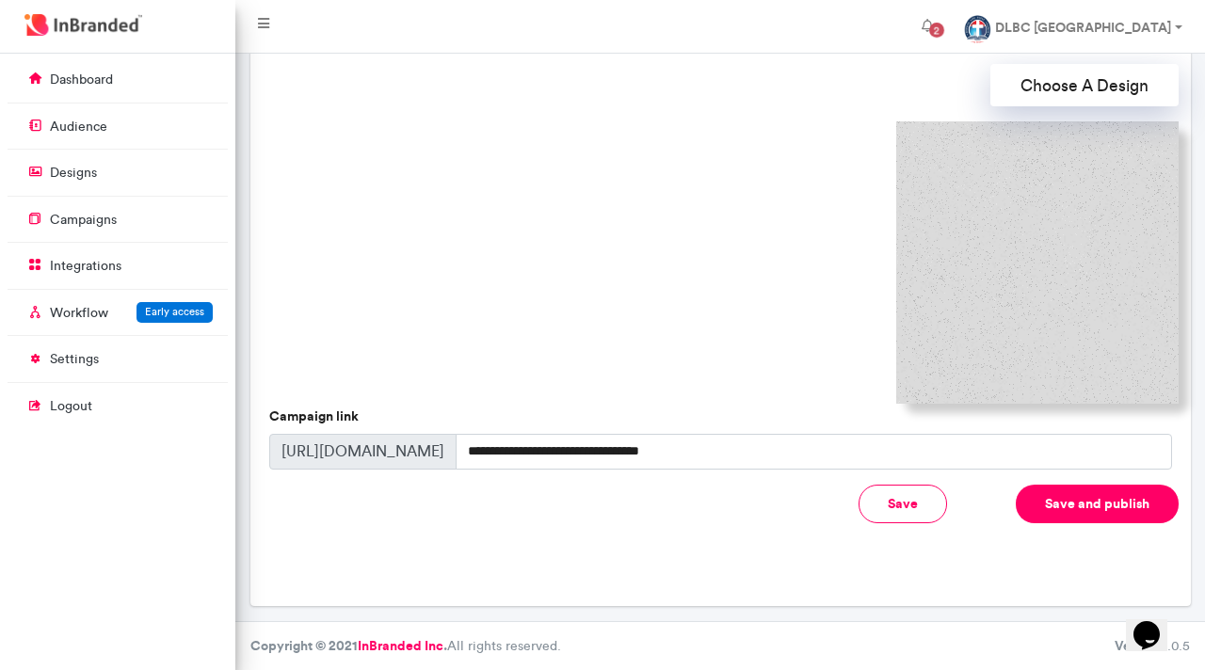
click at [1050, 213] on img at bounding box center [1037, 262] width 282 height 282
click at [1071, 83] on button "Choose A Design" at bounding box center [1084, 85] width 188 height 42
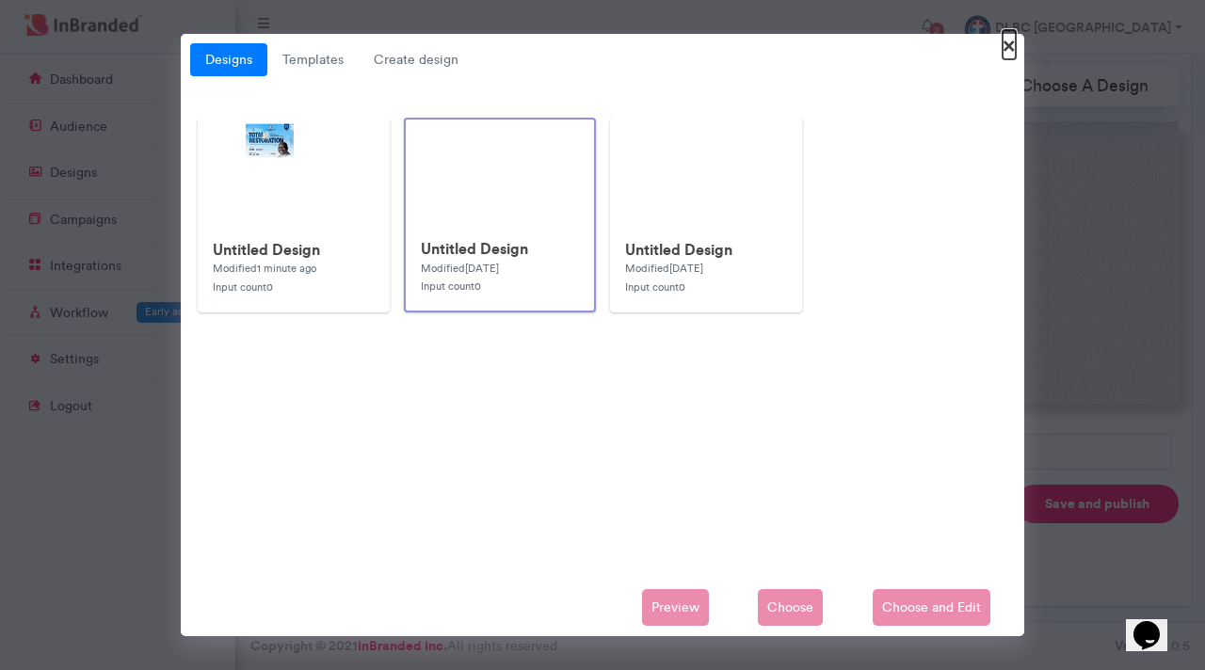
click at [1009, 49] on span "×" at bounding box center [1009, 44] width 13 height 29
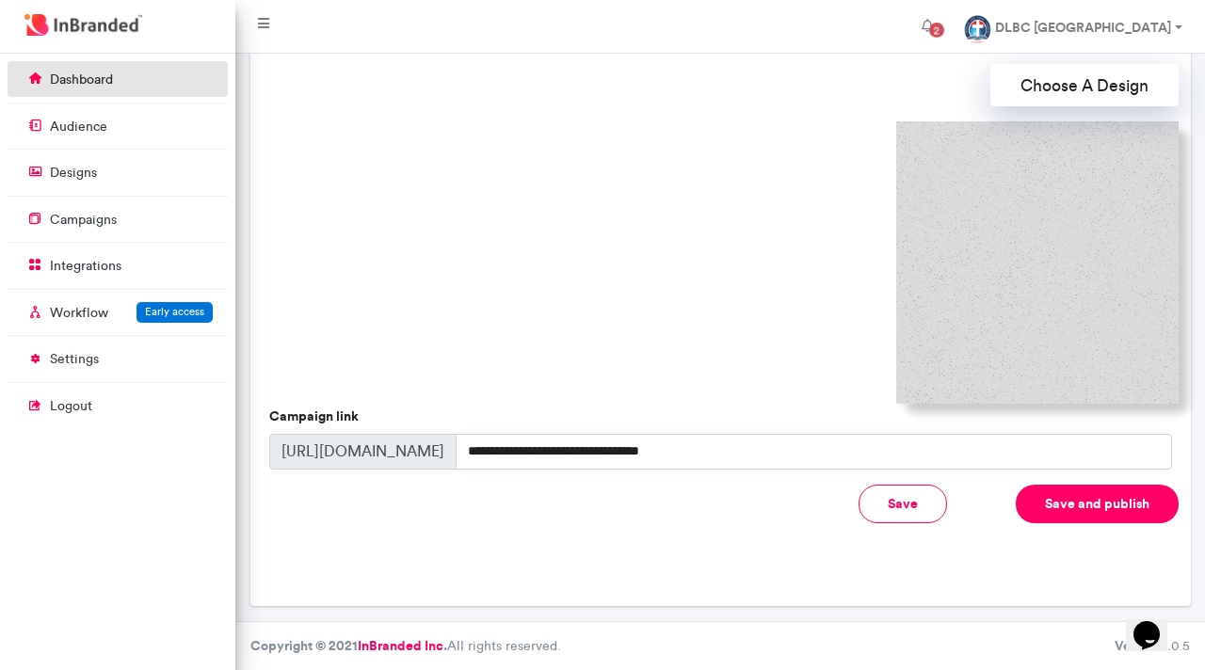
click at [73, 76] on p "dashboard" at bounding box center [81, 80] width 63 height 19
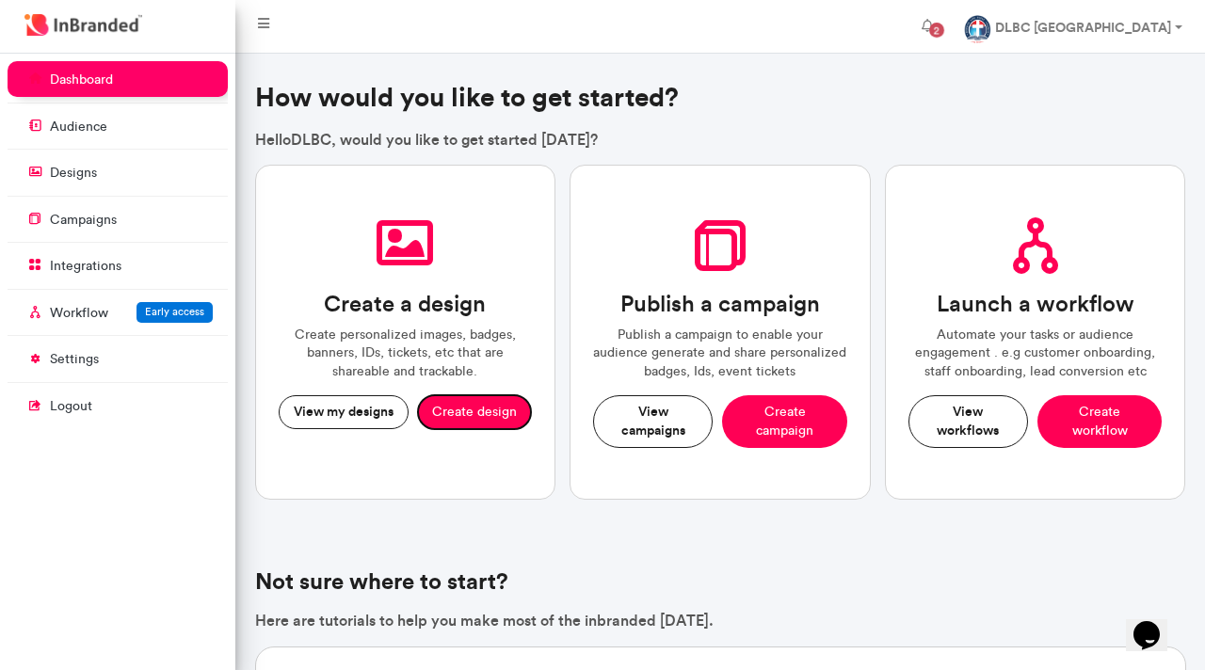
click at [463, 410] on button "Create design" at bounding box center [474, 412] width 113 height 34
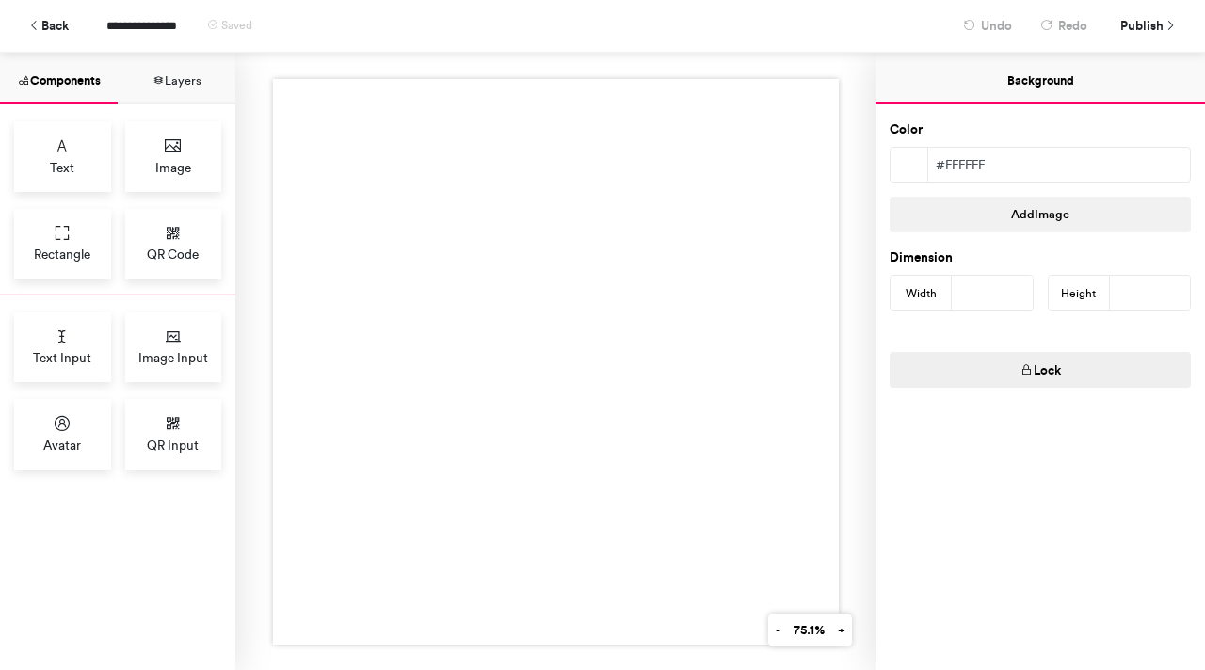
click at [179, 81] on button "Layers" at bounding box center [177, 79] width 118 height 52
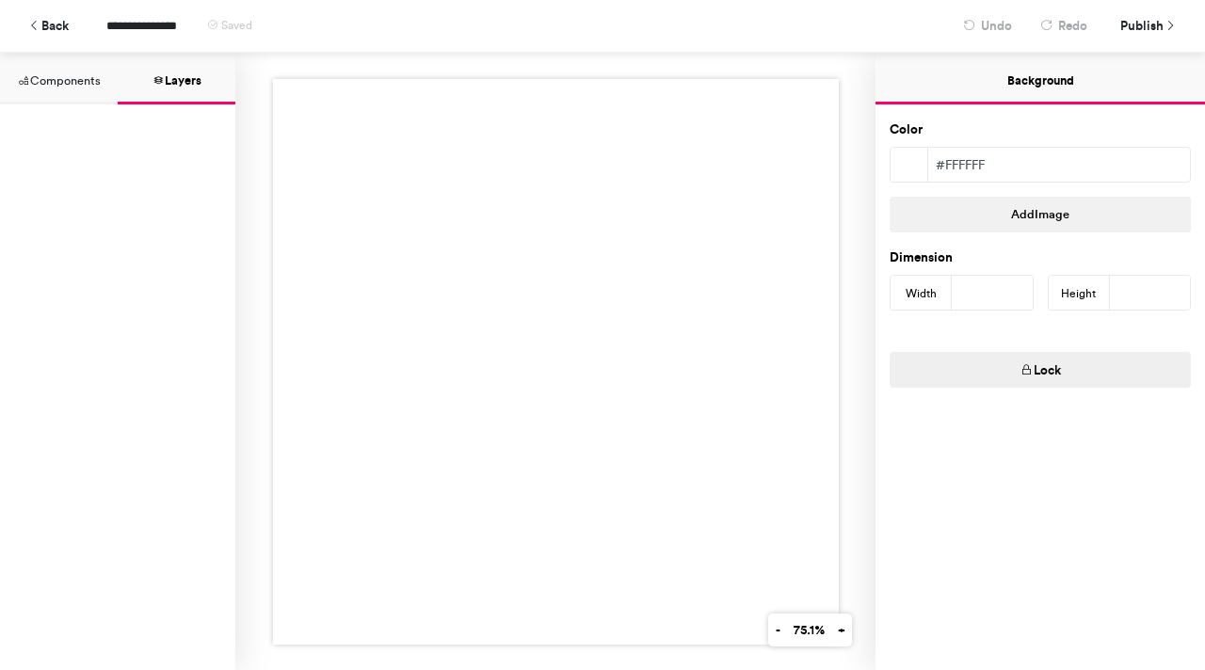
click at [73, 84] on button "Components" at bounding box center [59, 79] width 118 height 52
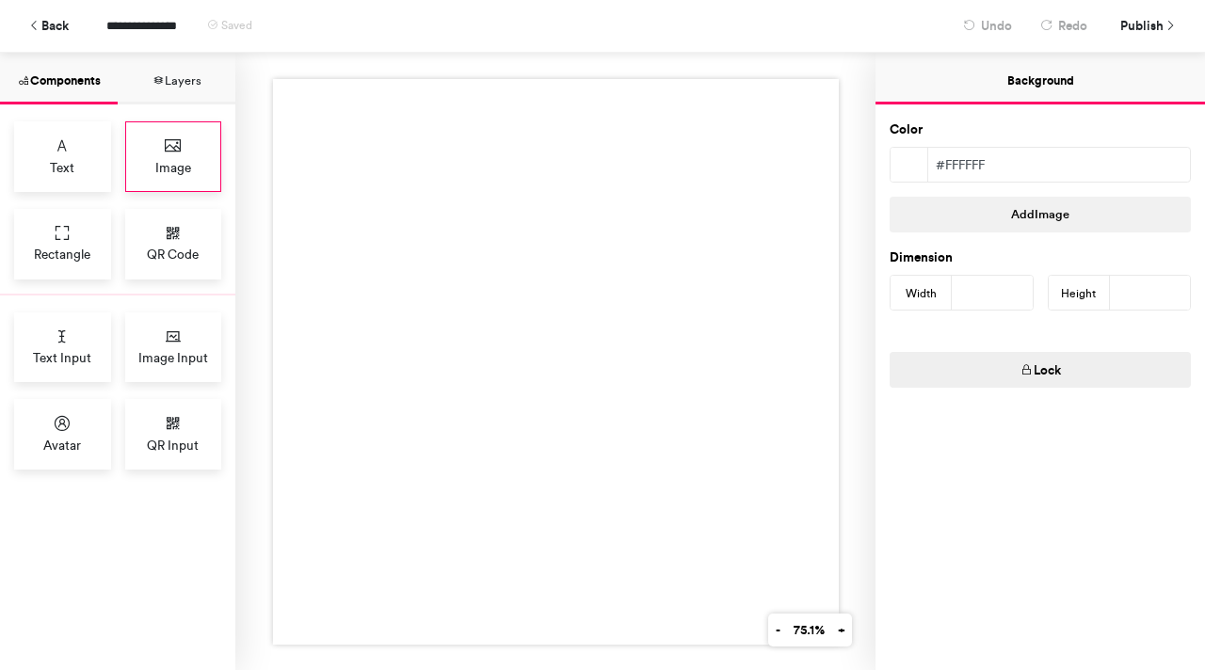
click at [175, 152] on icon at bounding box center [173, 146] width 19 height 19
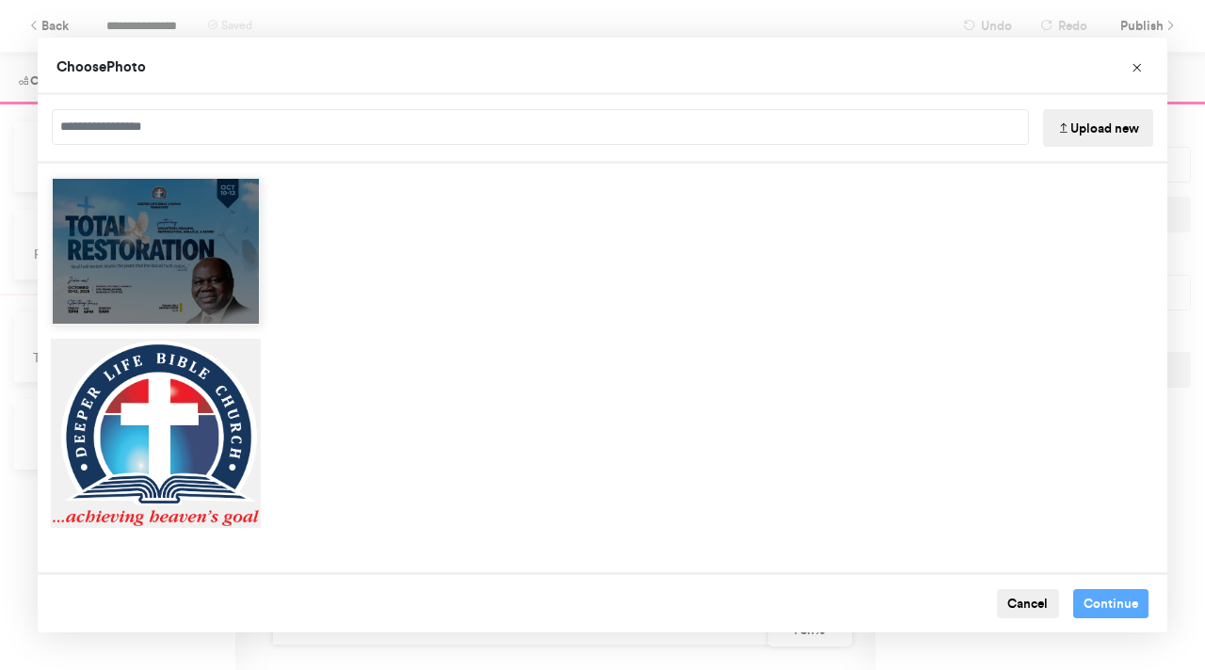
click at [185, 227] on div "Choose Image" at bounding box center [156, 251] width 210 height 149
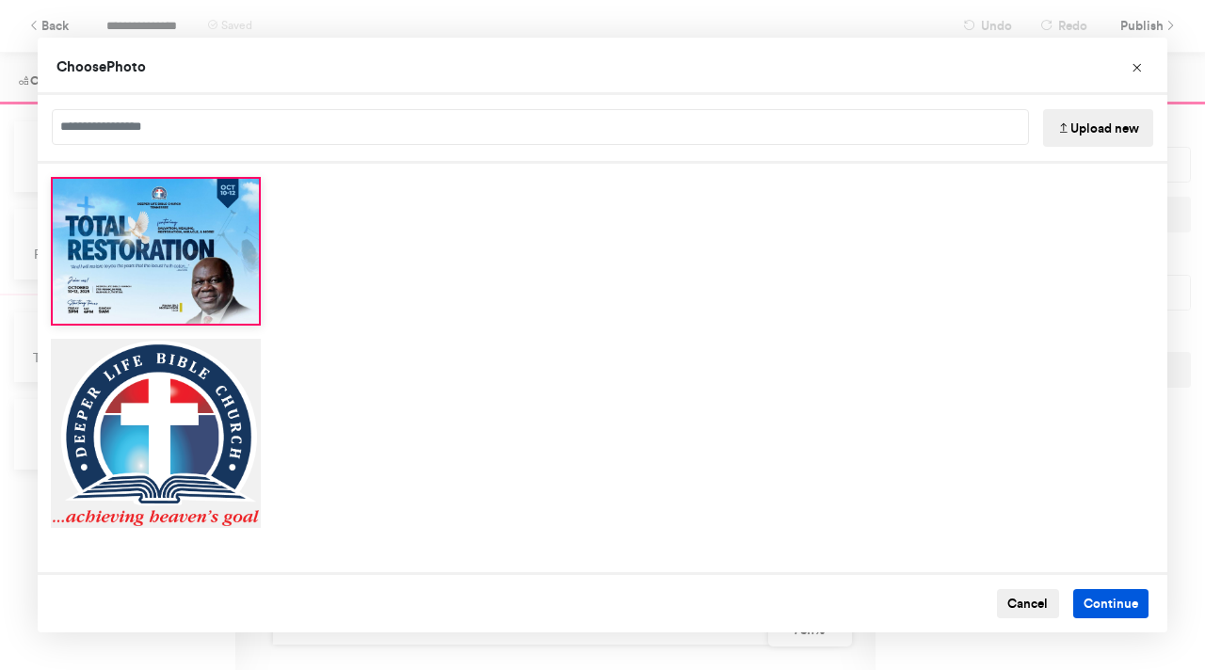
click at [1093, 603] on button "Continue" at bounding box center [1111, 604] width 76 height 30
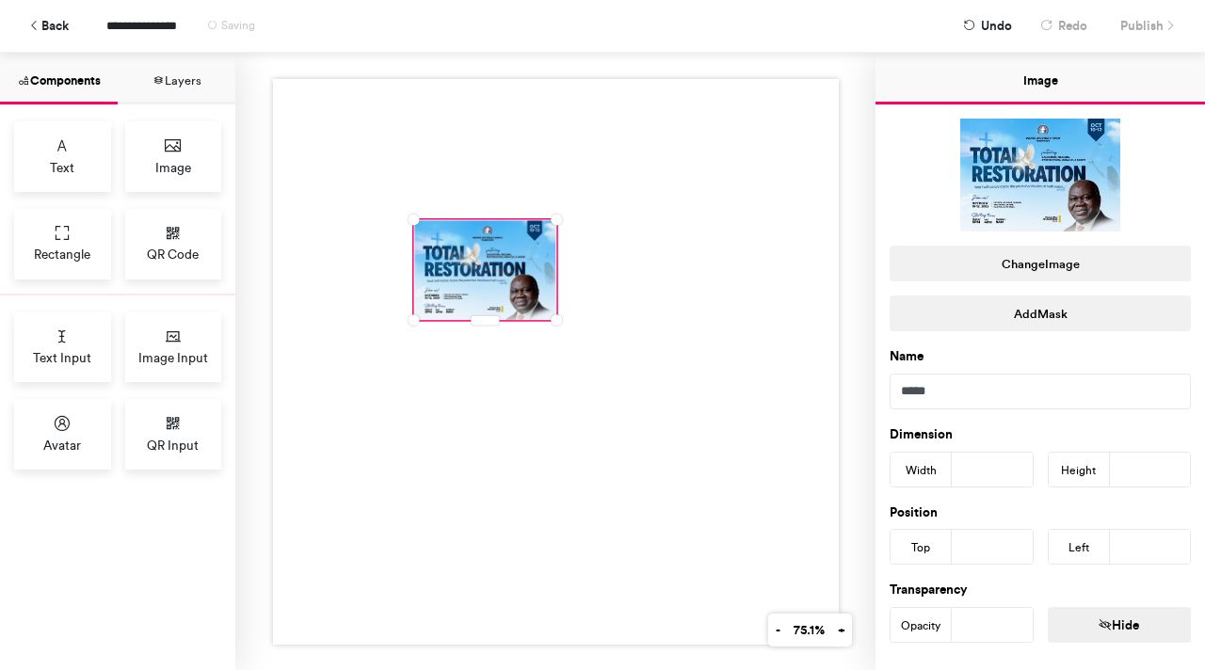
scroll to position [310, 0]
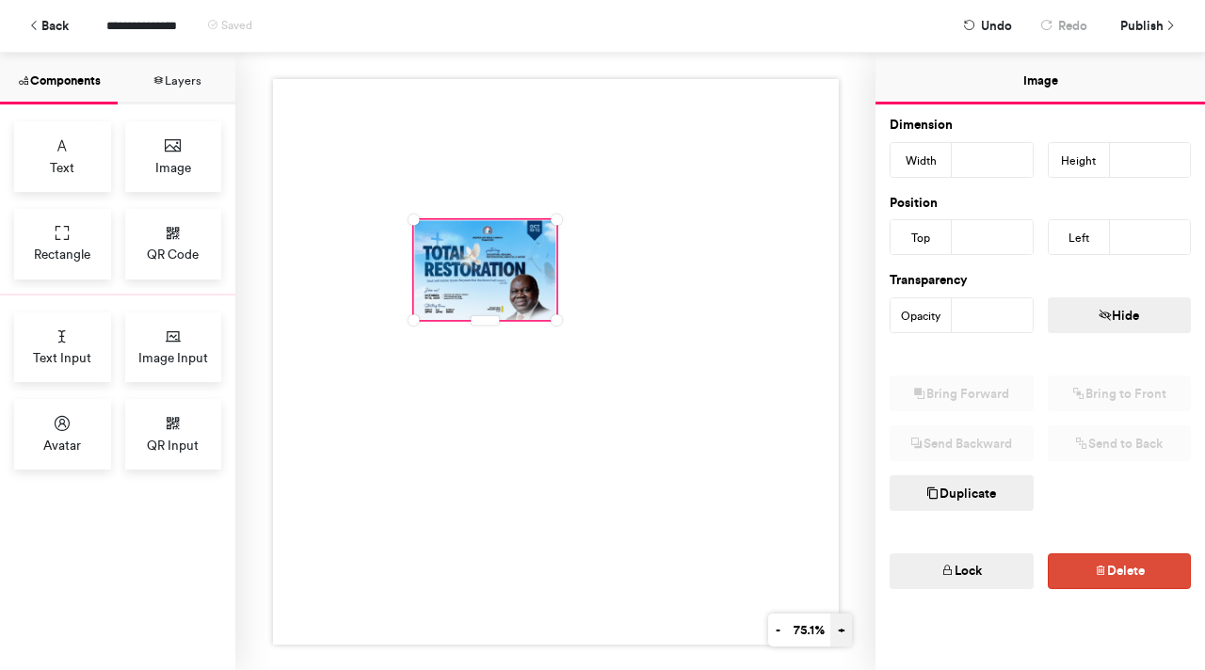
click at [838, 635] on button "+" at bounding box center [841, 630] width 22 height 33
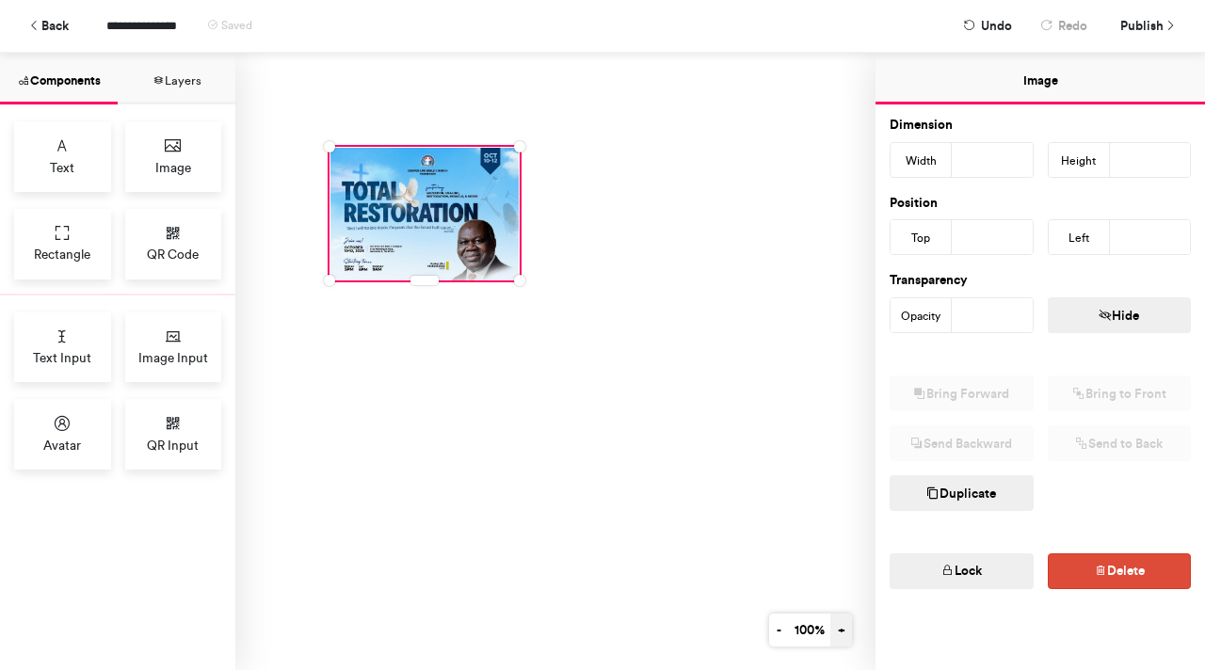
click at [838, 635] on button "+" at bounding box center [841, 630] width 22 height 33
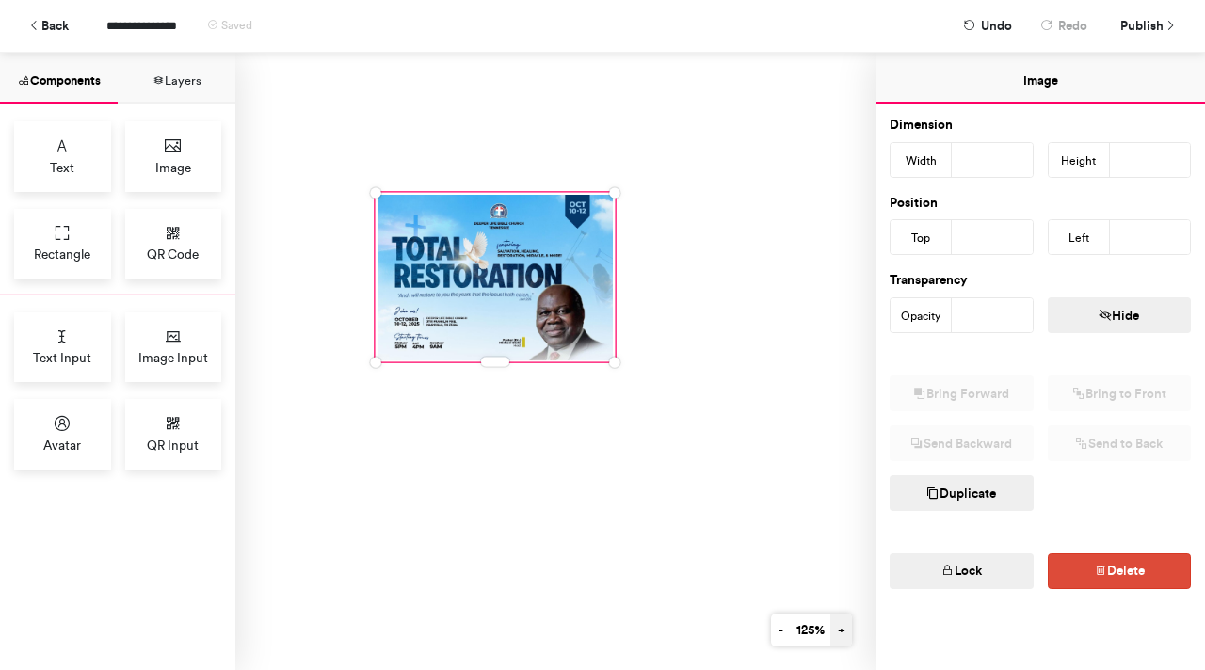
scroll to position [187, 187]
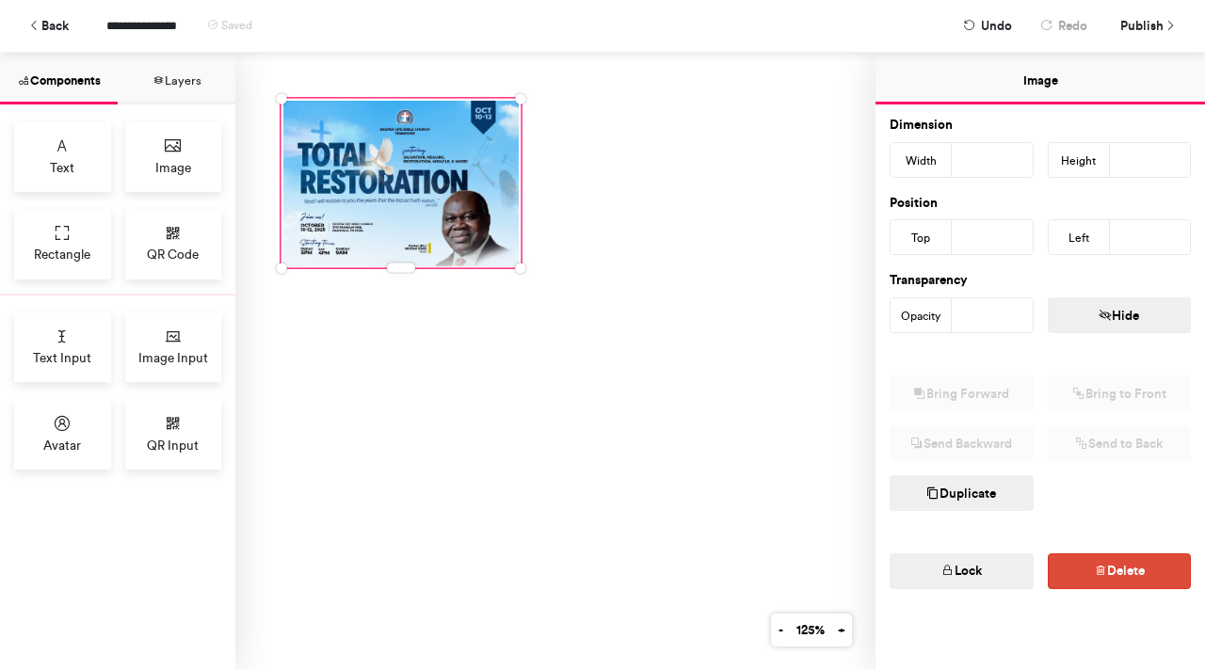
click at [228, 27] on span "Saved" at bounding box center [236, 25] width 31 height 13
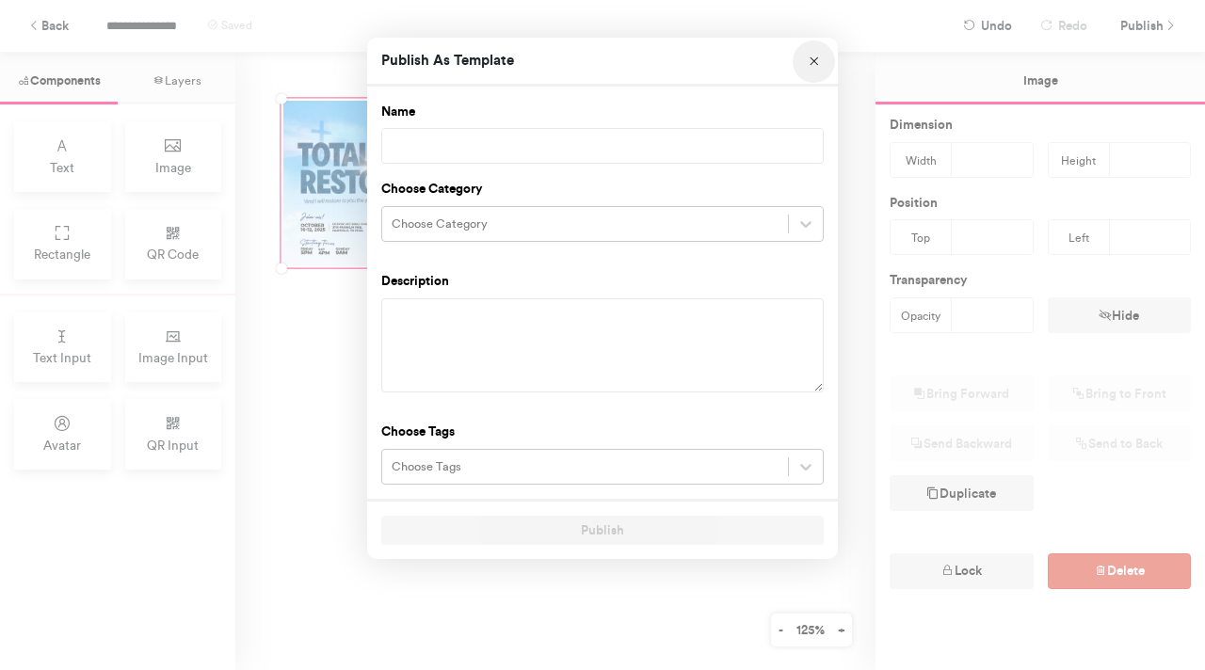
click at [812, 57] on icon "Choose Image" at bounding box center [814, 62] width 13 height 13
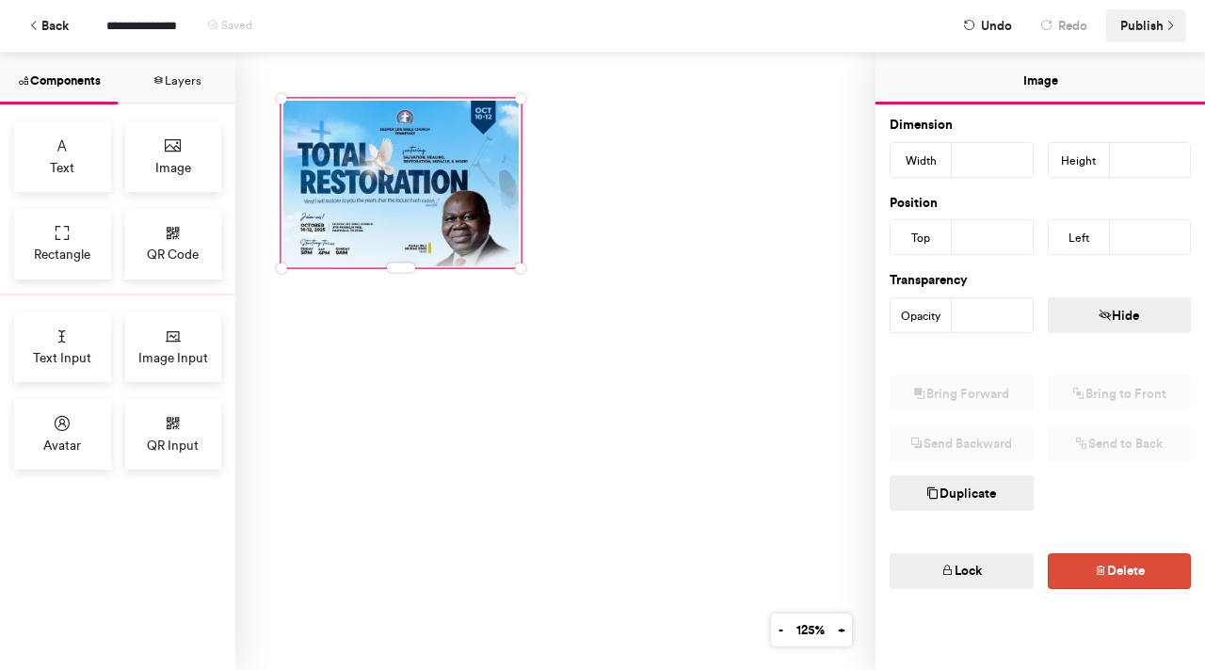
click at [1129, 31] on span "Publish" at bounding box center [1141, 25] width 43 height 33
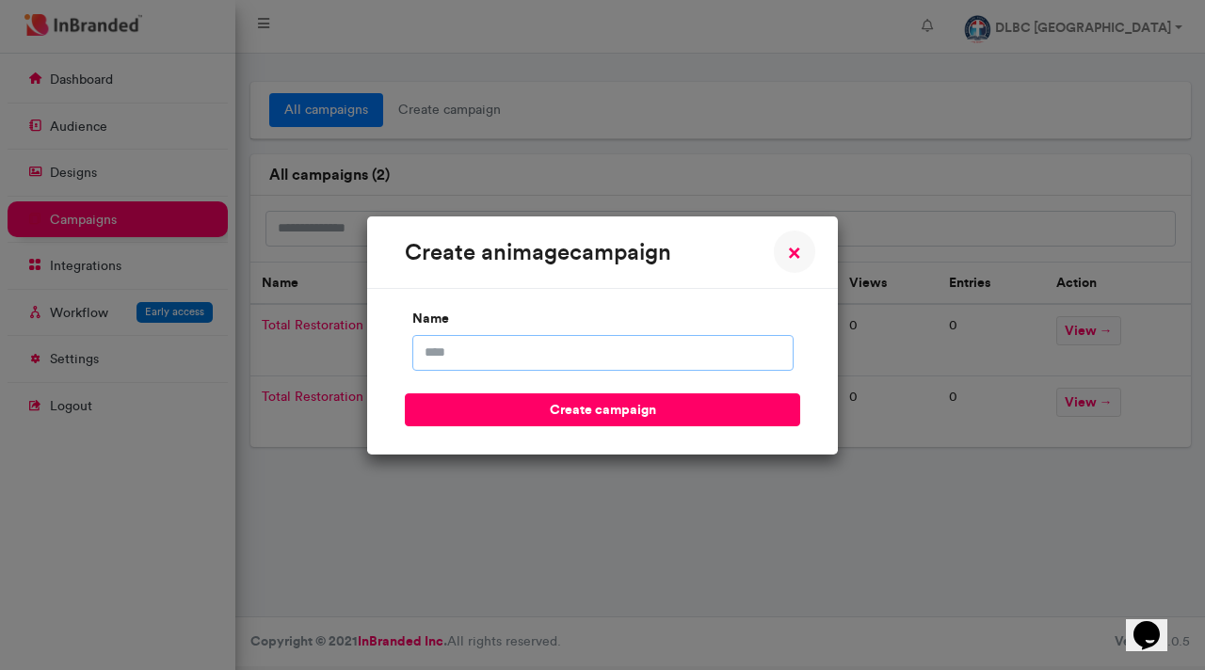
click at [499, 351] on input "name" at bounding box center [602, 353] width 381 height 36
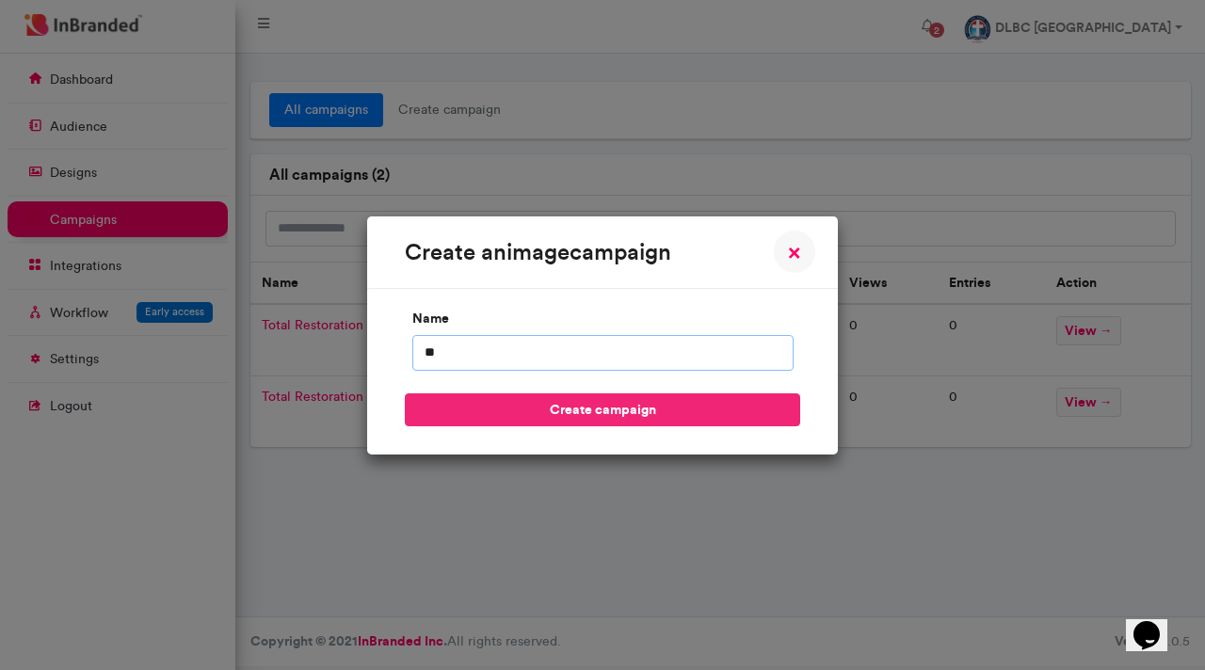
type input "**"
click at [596, 405] on button "create campaign" at bounding box center [602, 410] width 395 height 33
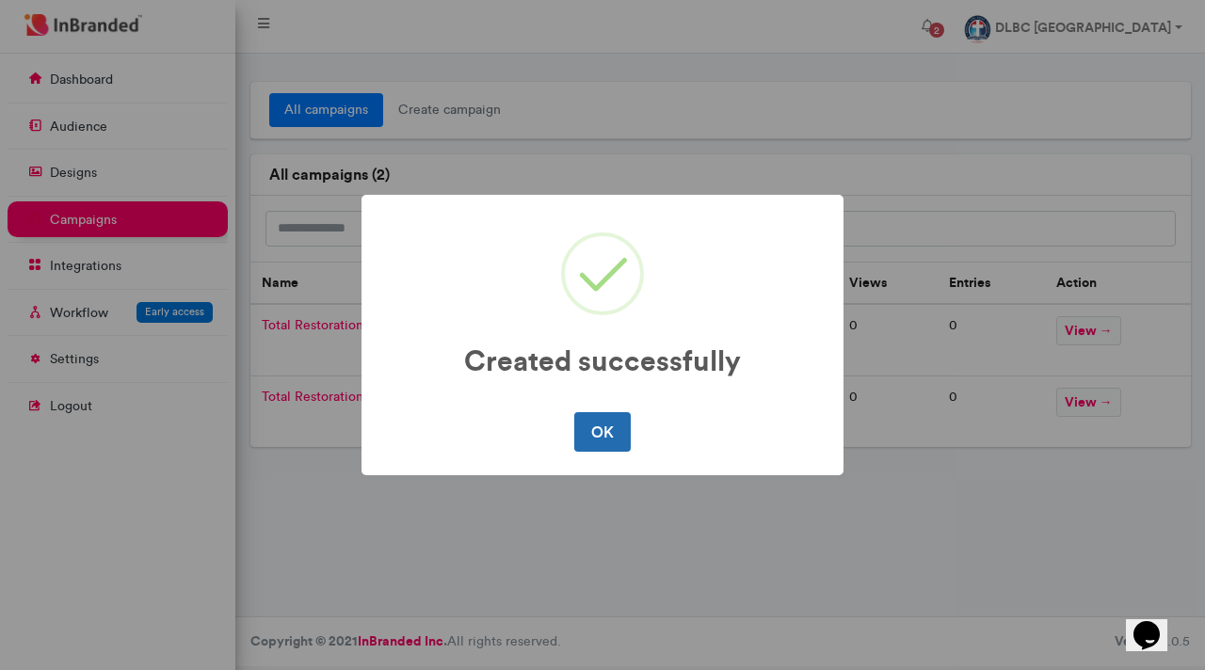
click at [599, 436] on button "OK" at bounding box center [602, 432] width 56 height 40
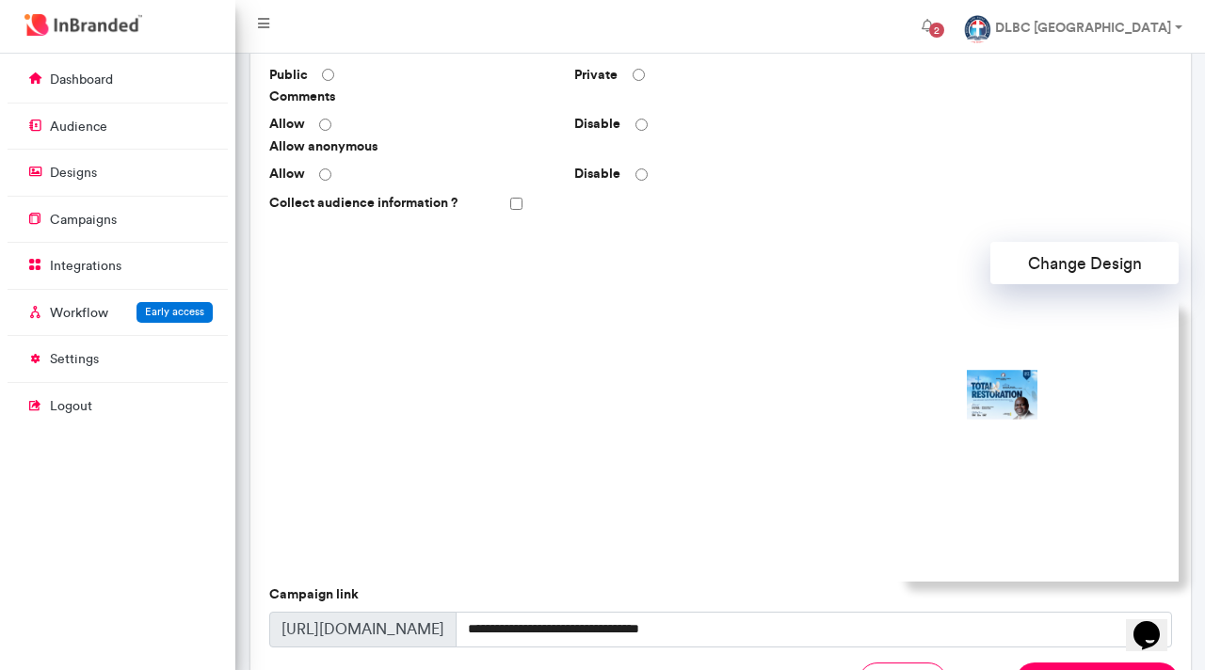
scroll to position [568, 0]
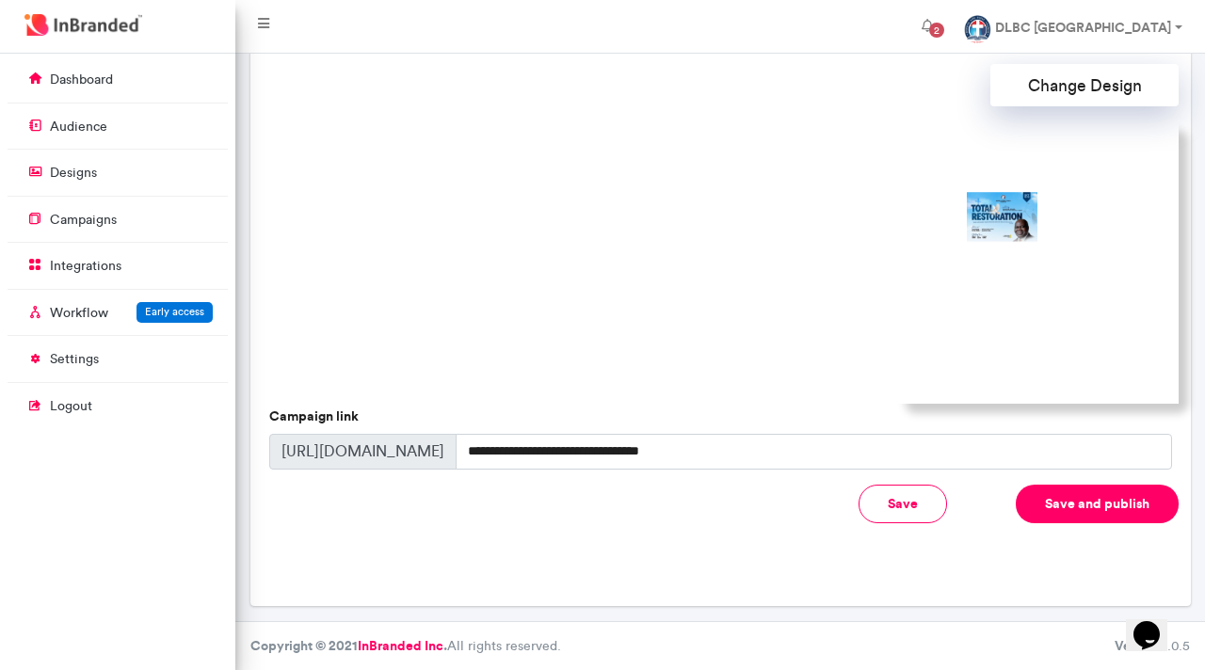
click at [897, 509] on button "Save" at bounding box center [903, 504] width 88 height 39
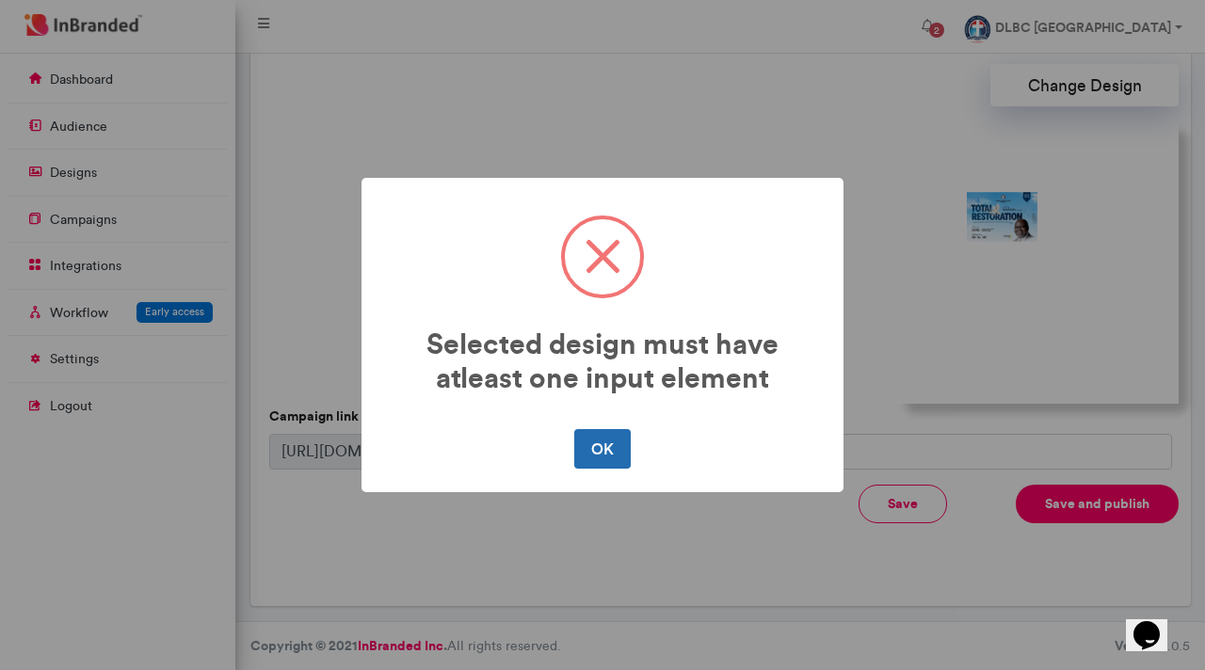
click at [608, 456] on button "OK" at bounding box center [602, 449] width 56 height 40
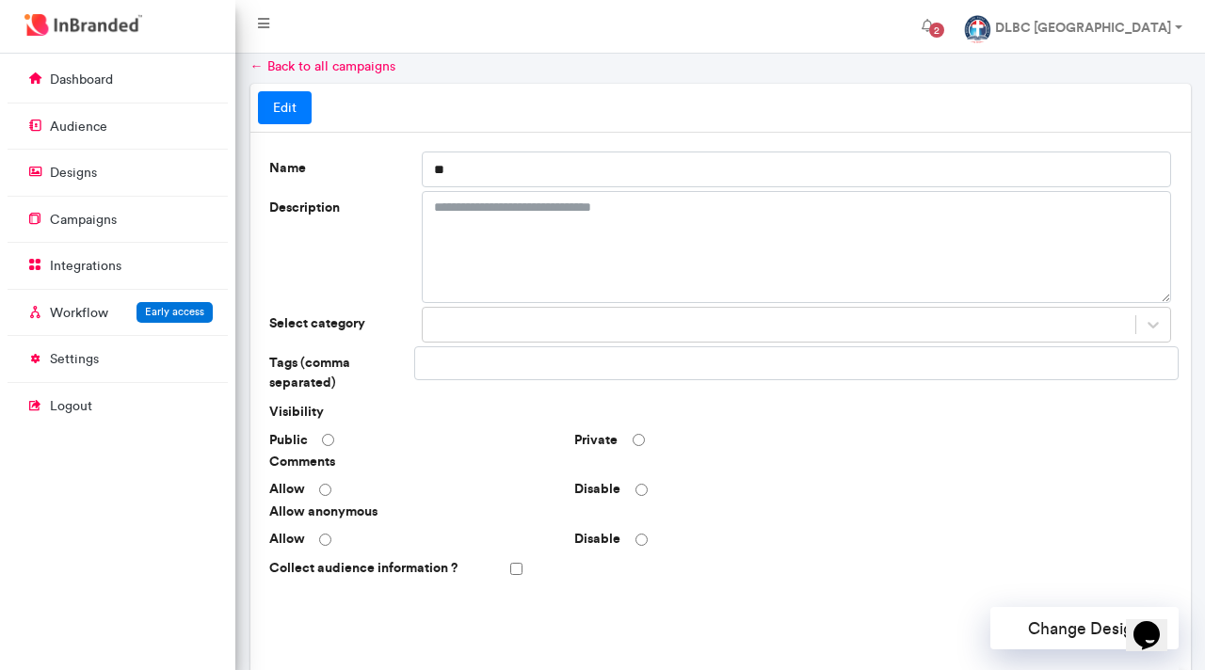
scroll to position [15, 0]
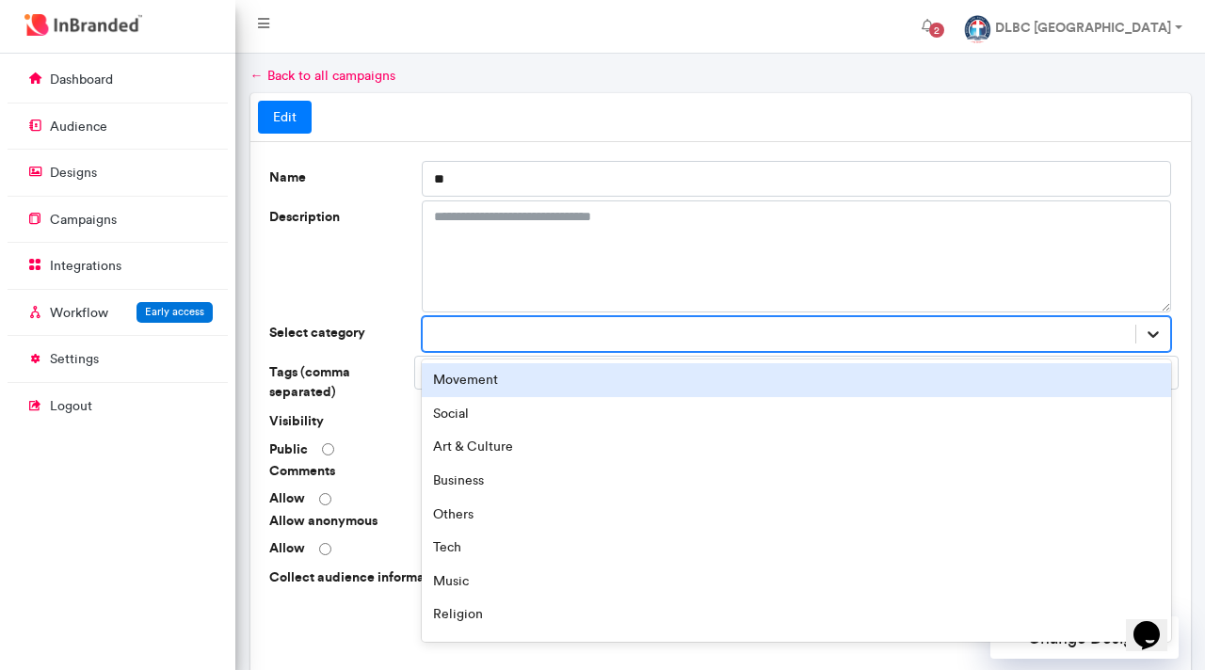
click at [1144, 331] on icon at bounding box center [1153, 334] width 19 height 19
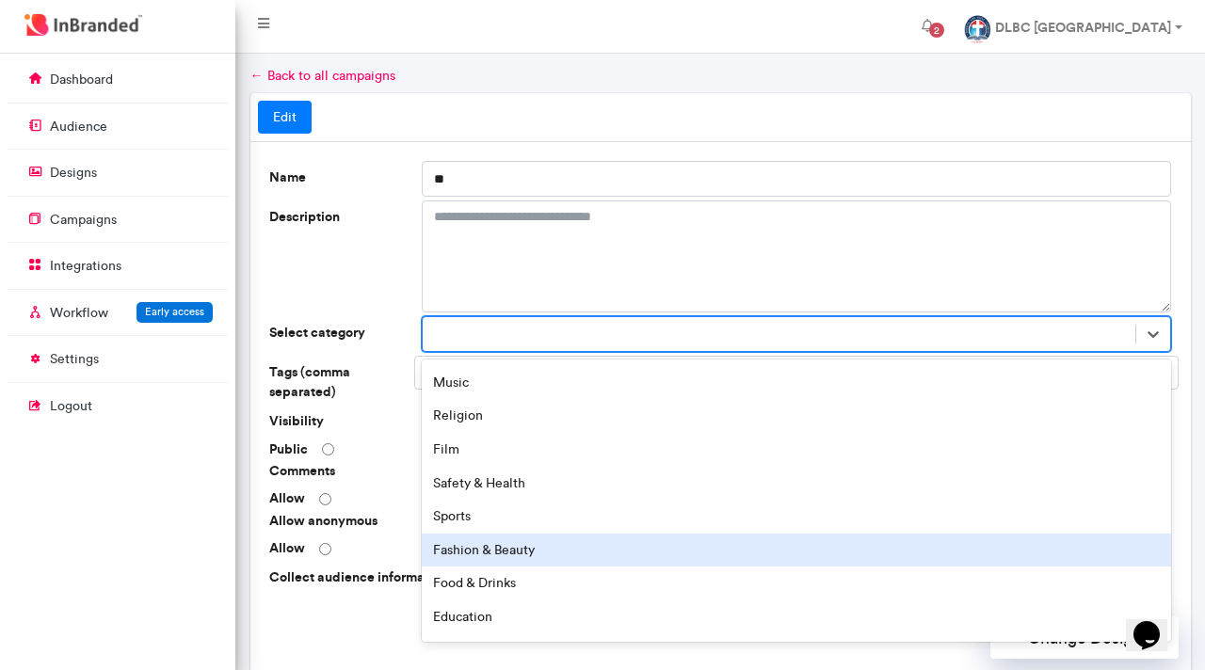
scroll to position [261, 0]
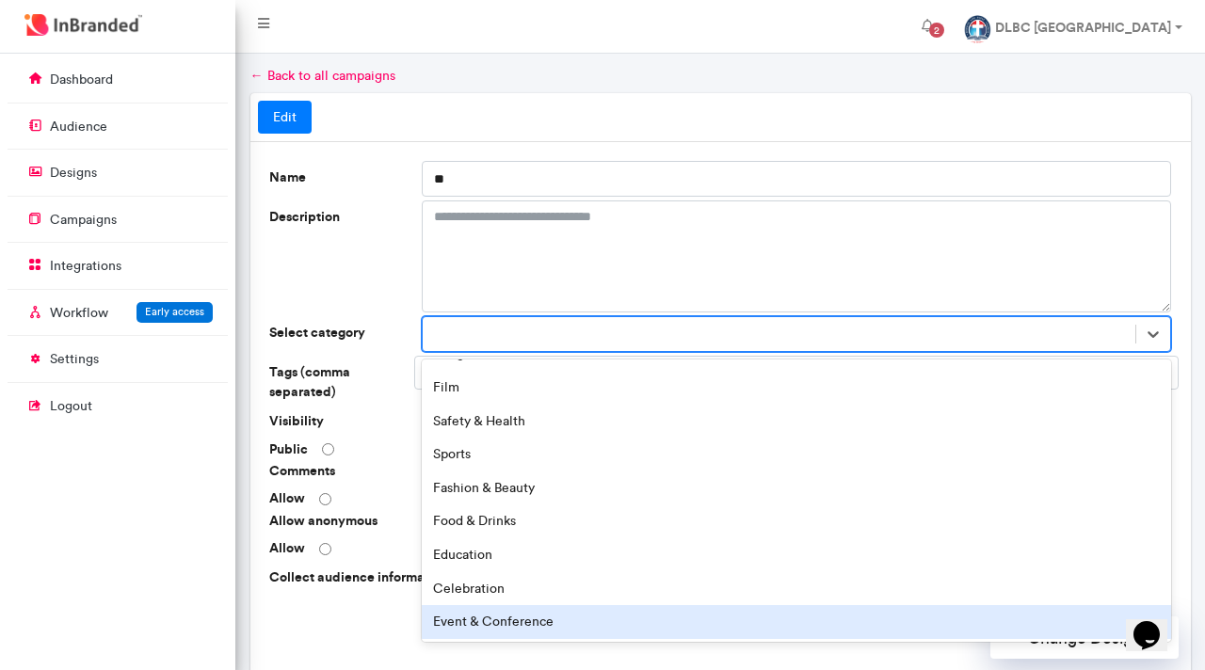
click at [525, 613] on div "Event & Conference" at bounding box center [797, 622] width 750 height 34
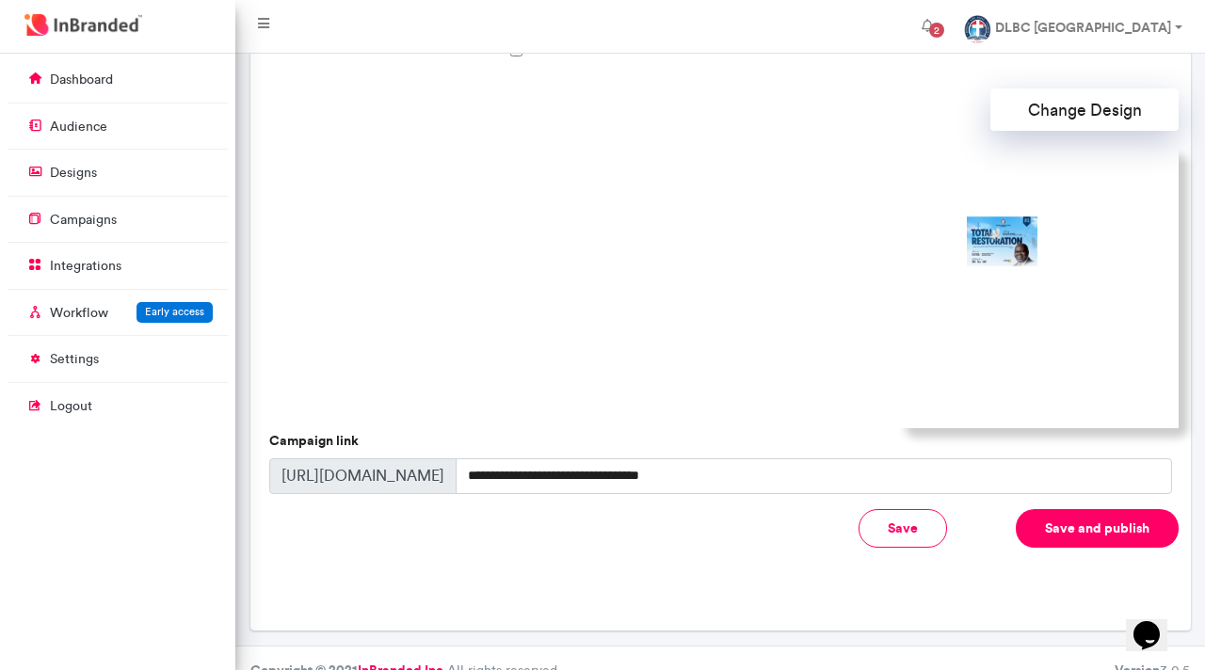
scroll to position [568, 0]
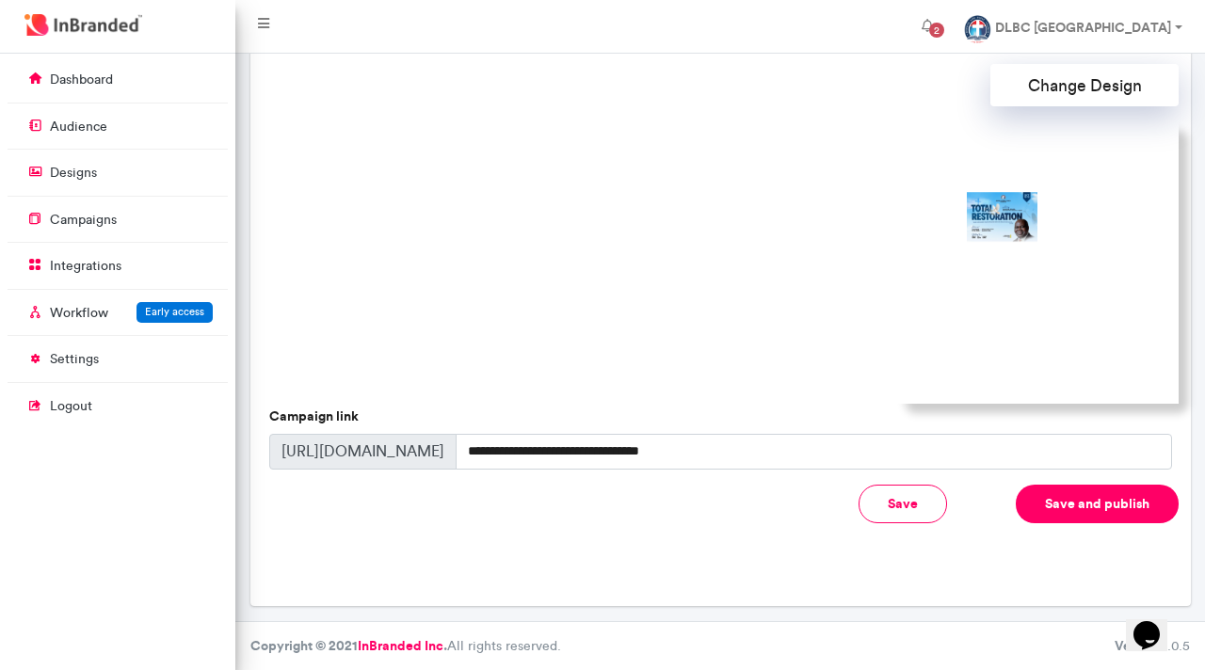
click at [891, 502] on button "Save" at bounding box center [903, 504] width 88 height 39
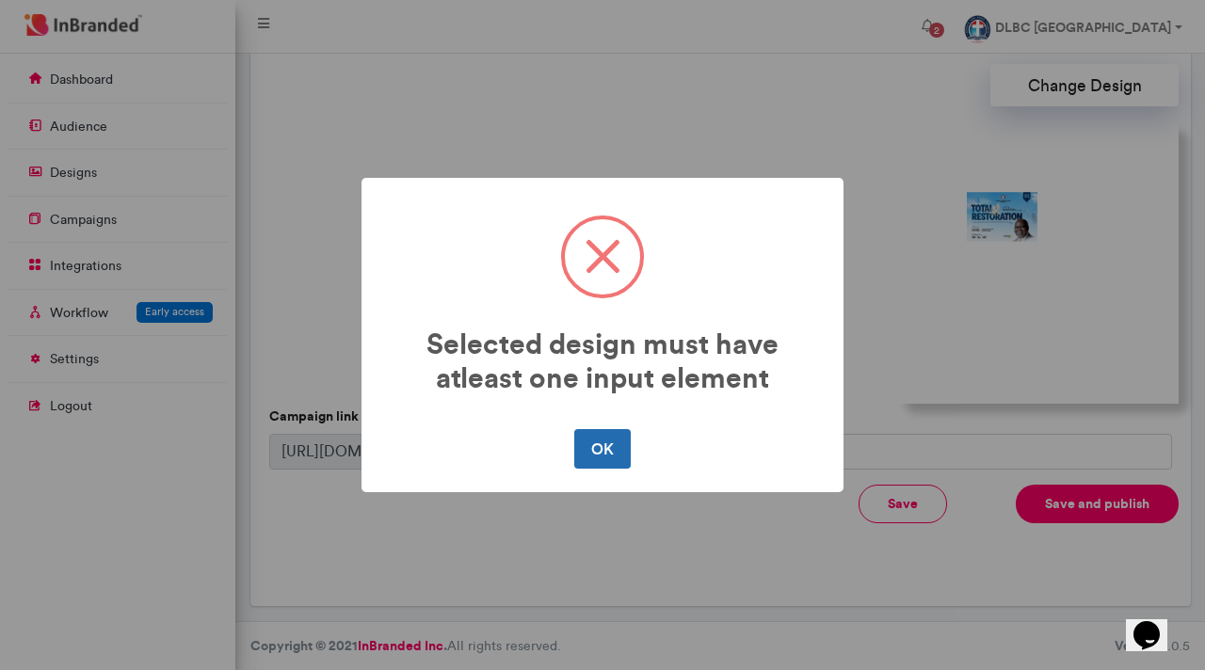
click at [601, 452] on button "OK" at bounding box center [602, 449] width 56 height 40
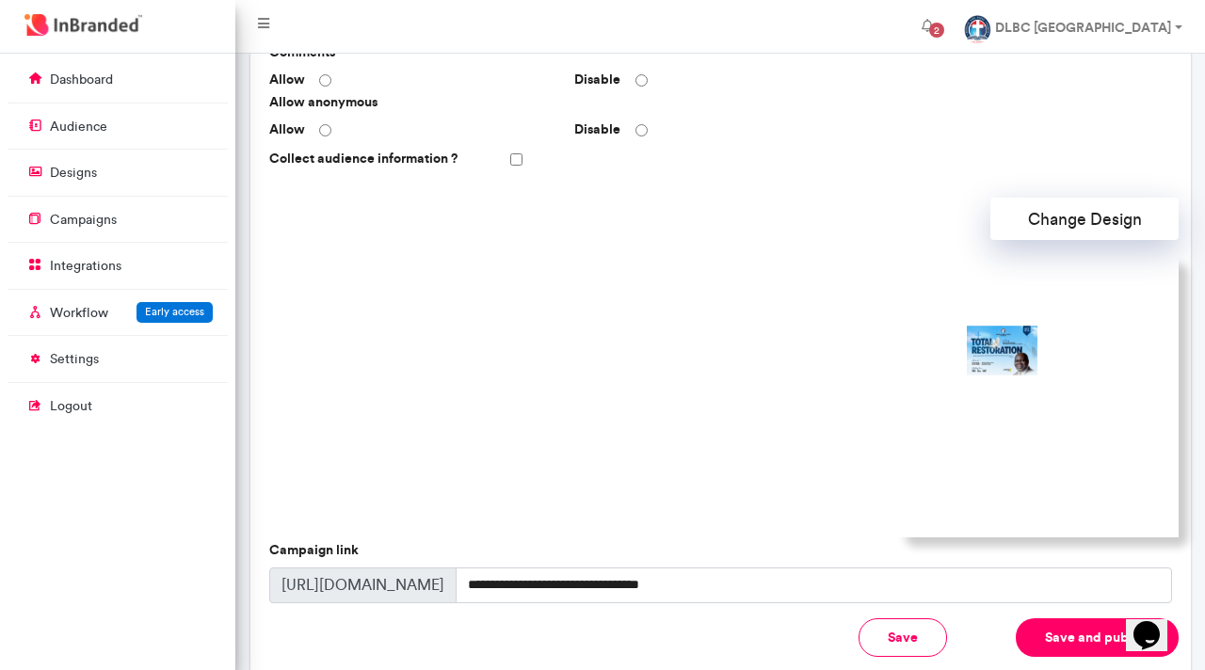
scroll to position [432, 0]
